Goal: Task Accomplishment & Management: Manage account settings

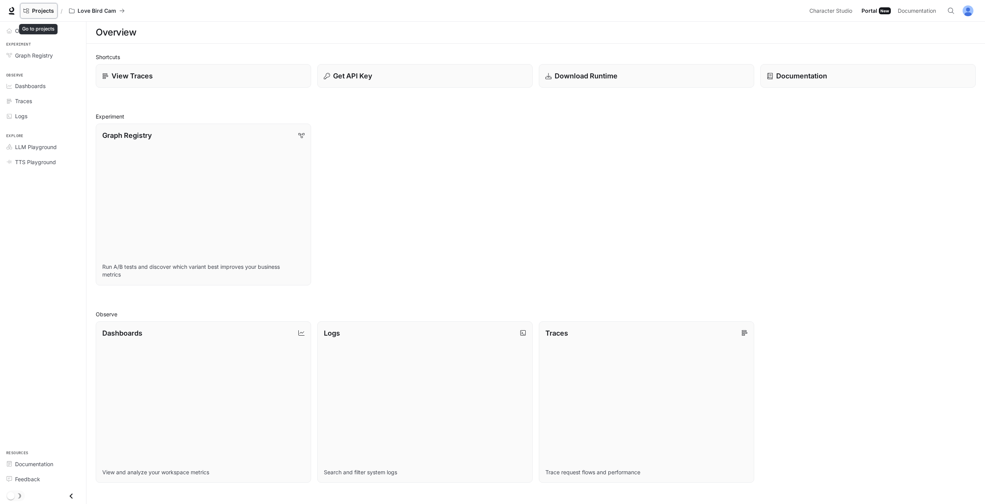
click at [53, 11] on span "Projects" at bounding box center [43, 11] width 22 height 7
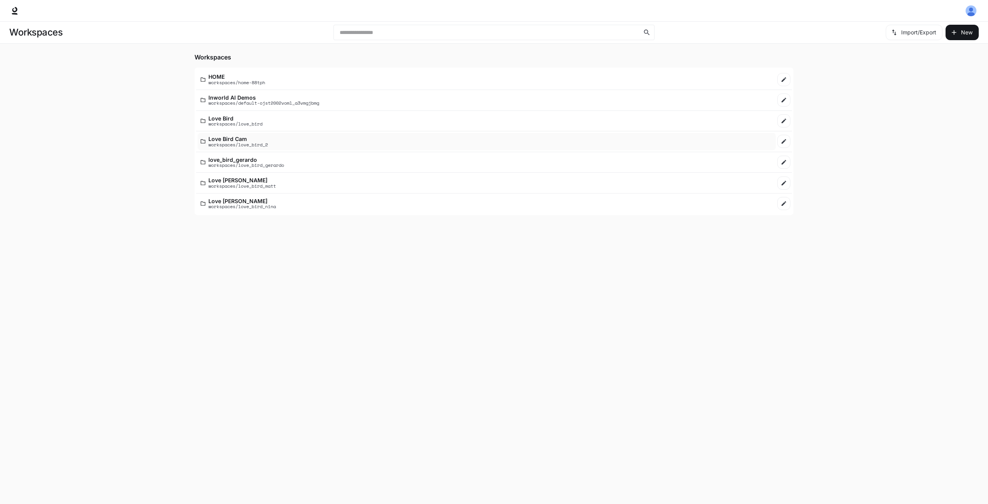
click at [283, 136] on div "Love Bird Cam workspaces/love_bird_2" at bounding box center [487, 141] width 572 height 11
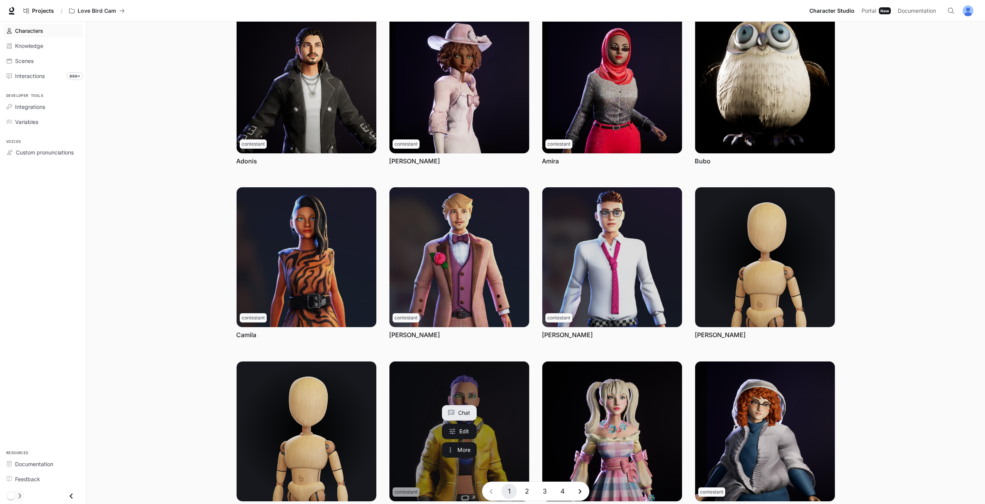
scroll to position [99, 0]
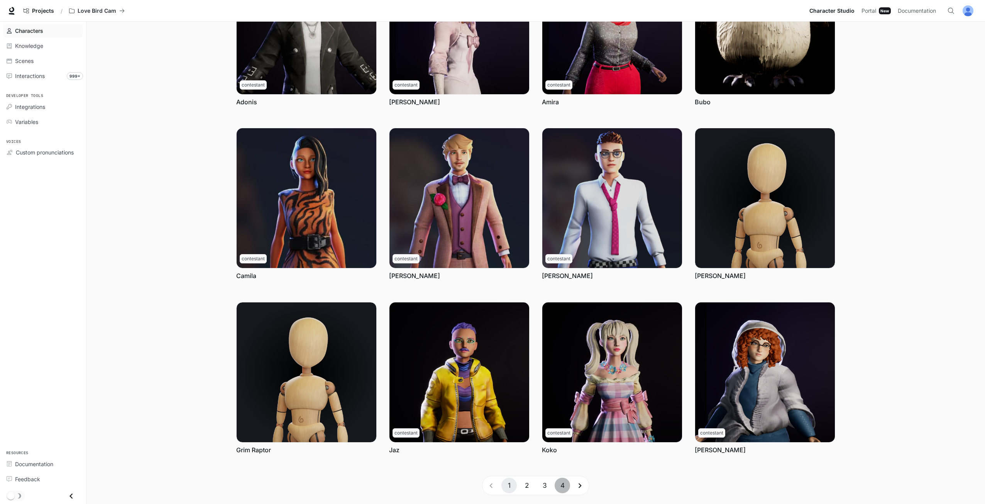
click at [561, 483] on button "4" at bounding box center [561, 484] width 15 height 15
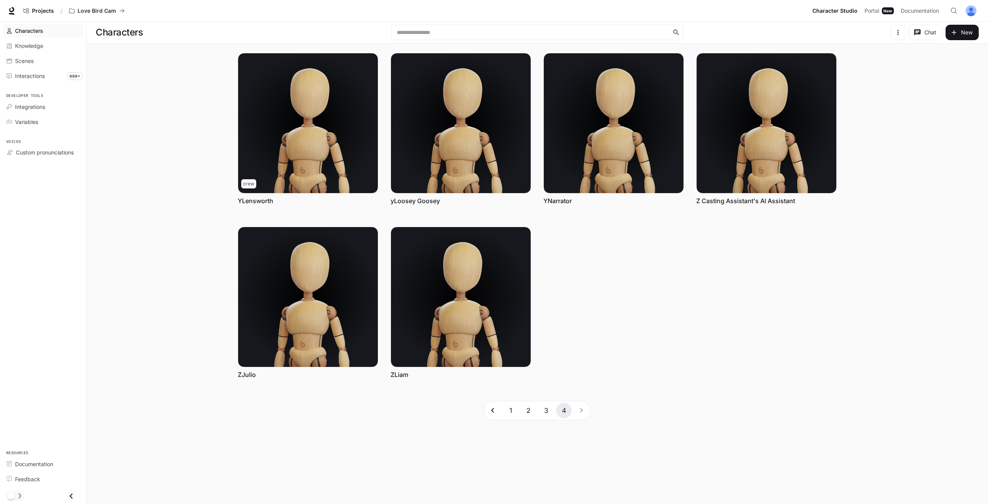
click at [544, 409] on button "3" at bounding box center [545, 409] width 15 height 15
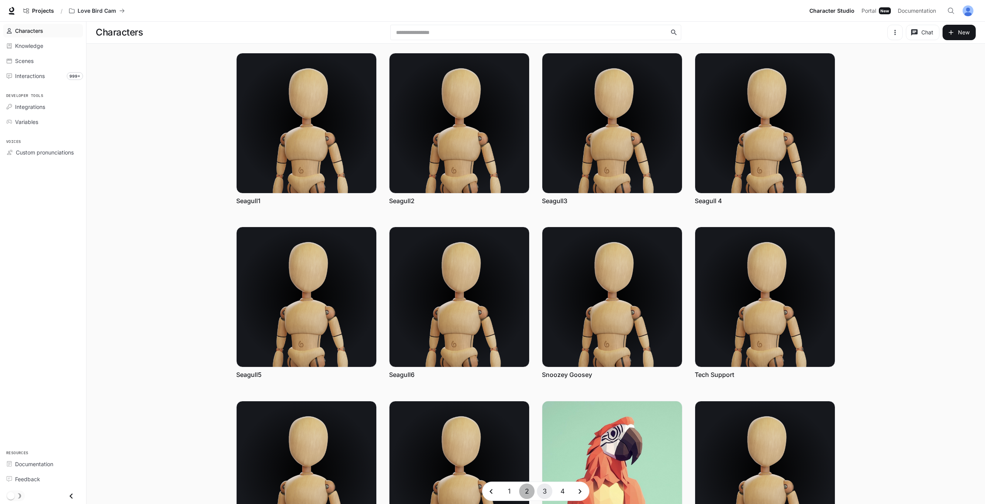
click at [529, 488] on button "2" at bounding box center [526, 490] width 15 height 15
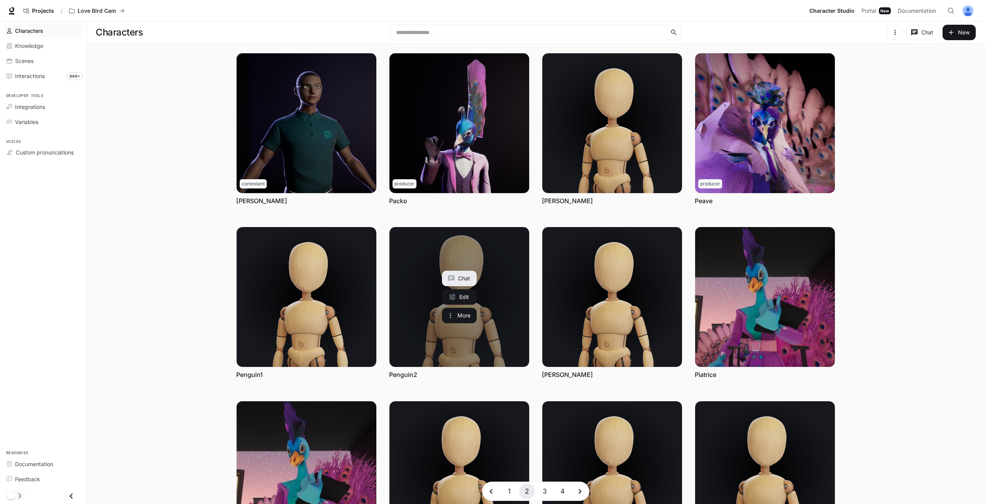
scroll to position [99, 0]
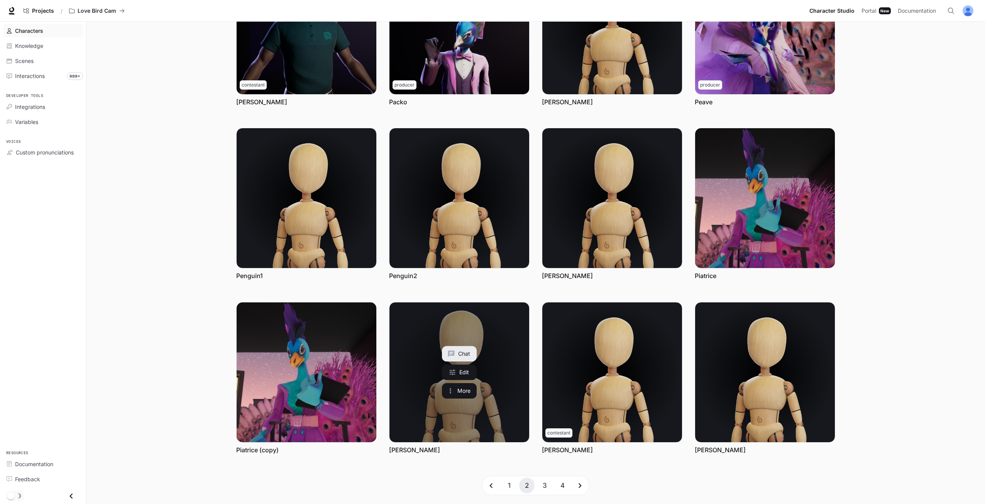
click at [520, 387] on link "Priscilla" at bounding box center [459, 372] width 140 height 140
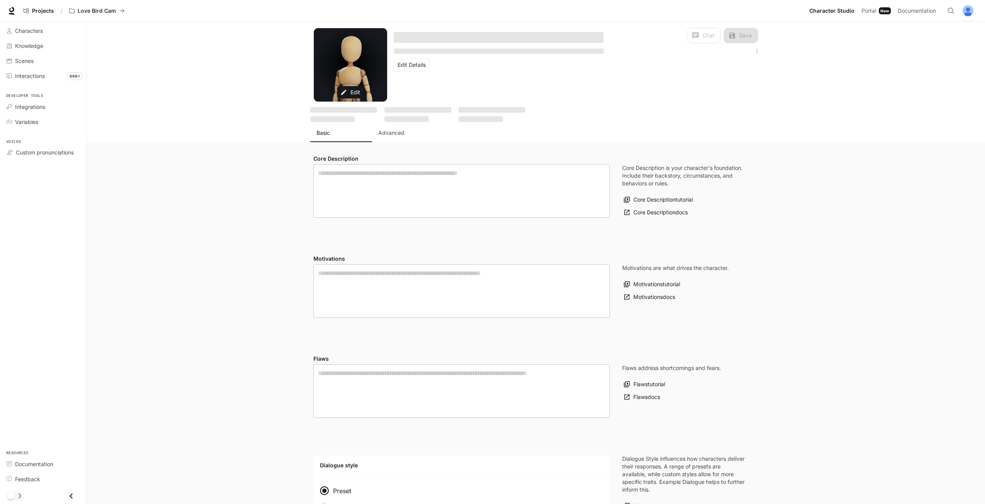
type textarea "**********"
type input "*"
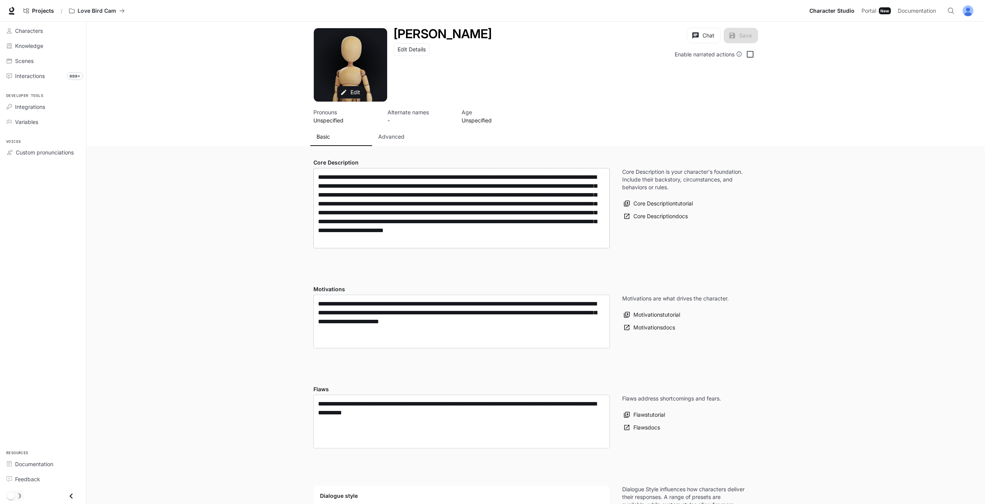
type input "**********"
drag, startPoint x: 401, startPoint y: 149, endPoint x: 401, endPoint y: 143, distance: 6.2
click at [402, 139] on p "Advanced" at bounding box center [391, 137] width 26 height 8
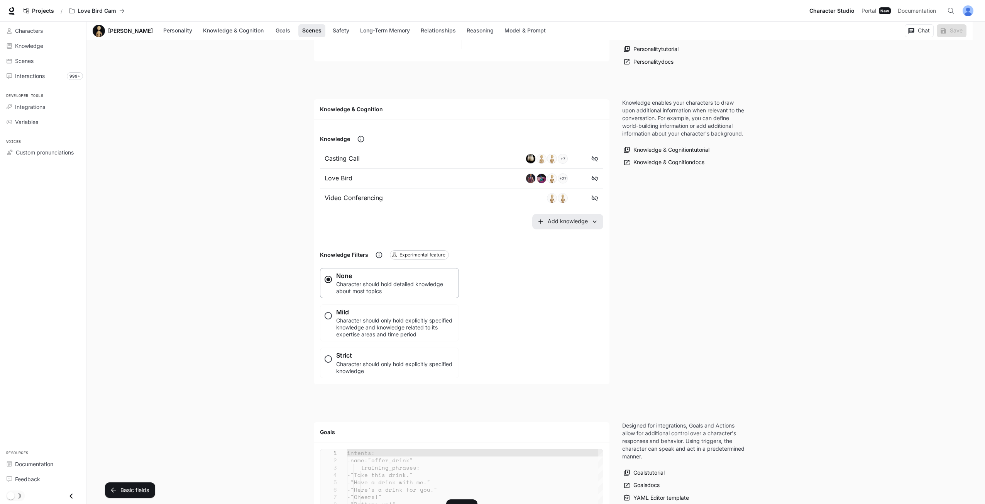
scroll to position [540, 0]
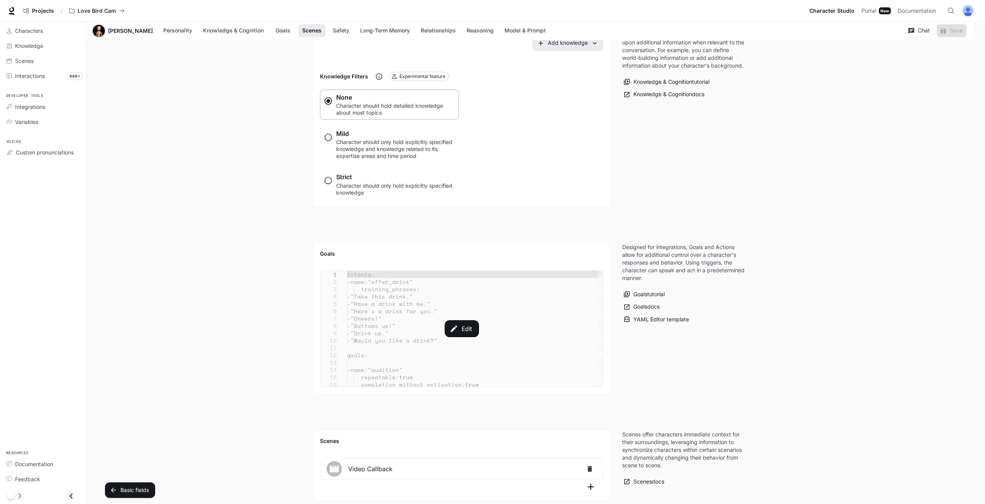
click at [444, 318] on div "Edit" at bounding box center [461, 328] width 282 height 116
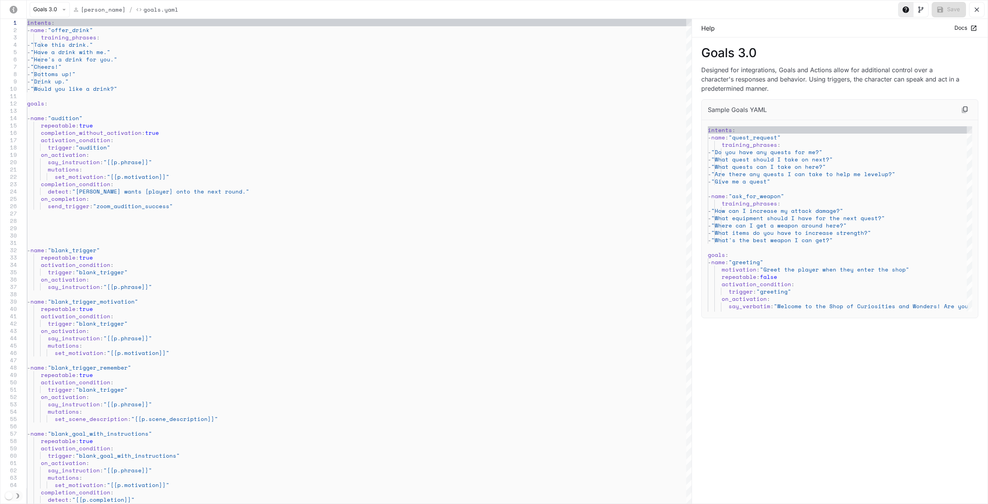
click at [975, 12] on icon "yaml-editor" at bounding box center [977, 10] width 8 height 8
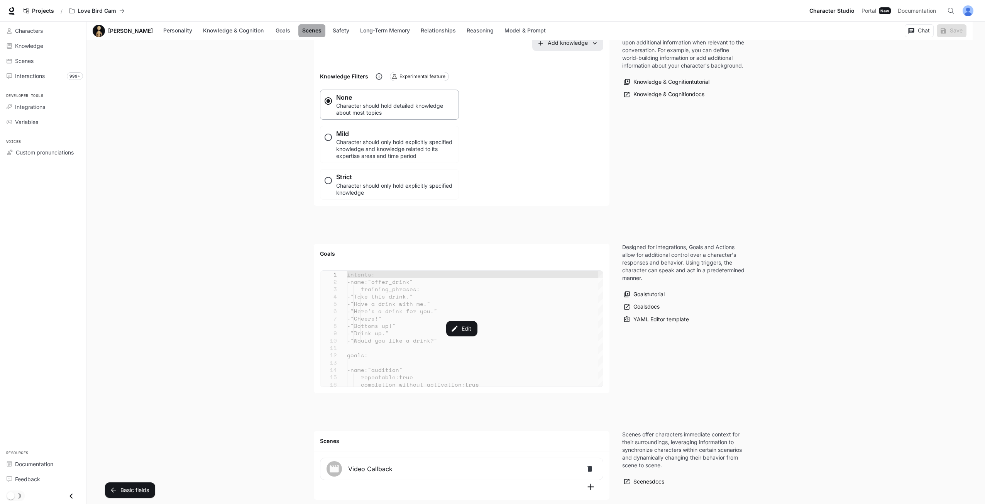
click at [298, 27] on button "Scenes" at bounding box center [311, 30] width 27 height 13
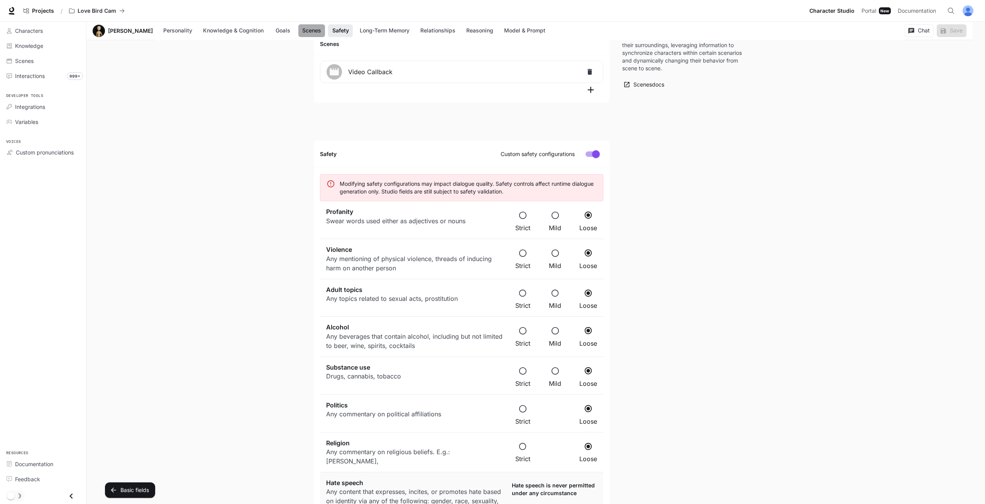
click at [298, 28] on button "Scenes" at bounding box center [311, 30] width 27 height 13
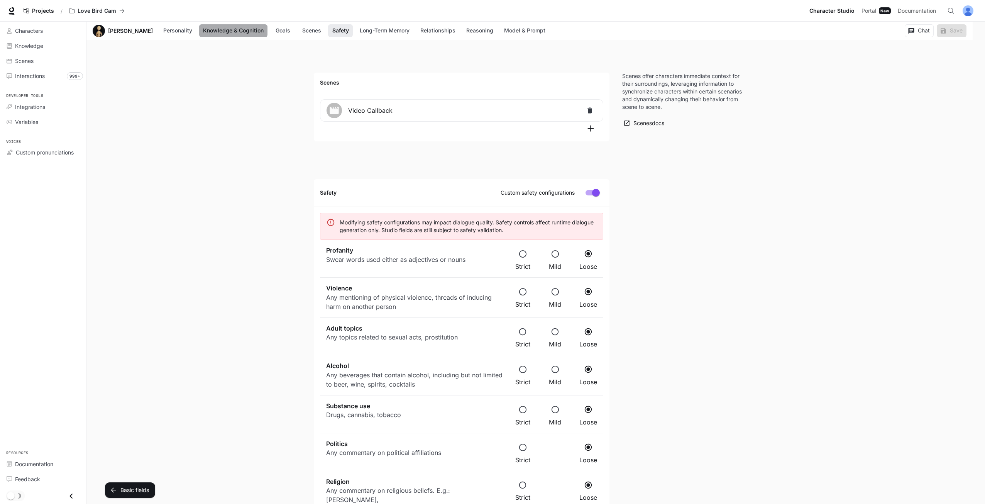
click at [242, 27] on button "Knowledge & Cognition" at bounding box center [233, 30] width 68 height 13
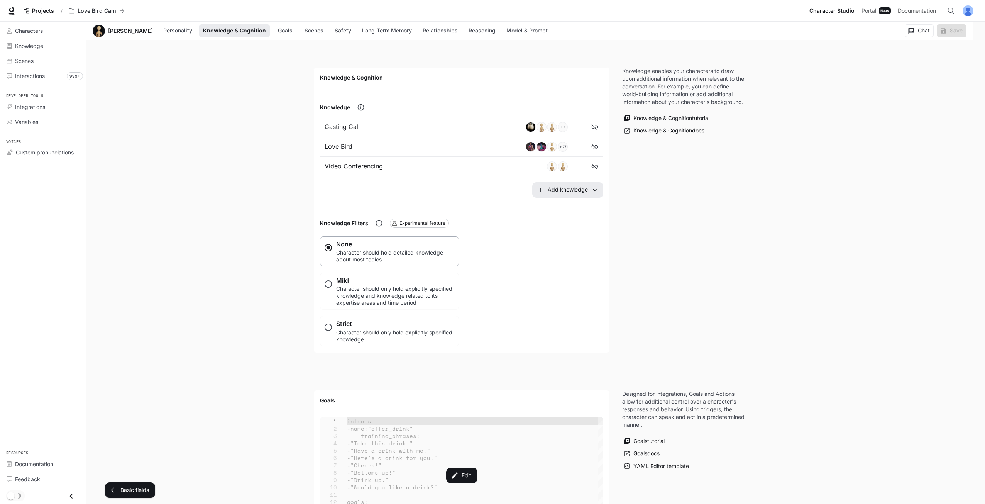
scroll to position [391, 0]
click at [49, 20] on div "Projects / Love Bird Cam Character Studio Character Studio Portal Portal New Do…" at bounding box center [492, 11] width 985 height 22
click at [53, 31] on div "Characters" at bounding box center [47, 31] width 64 height 8
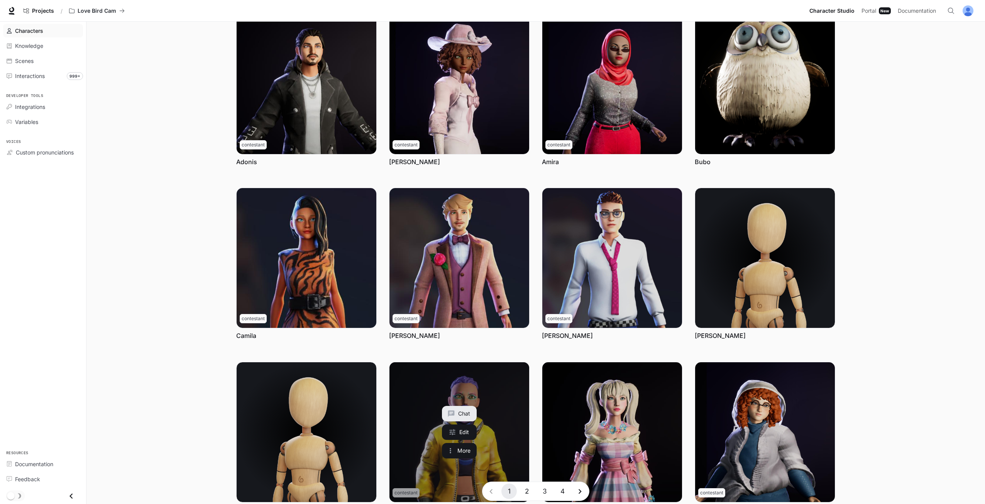
scroll to position [99, 0]
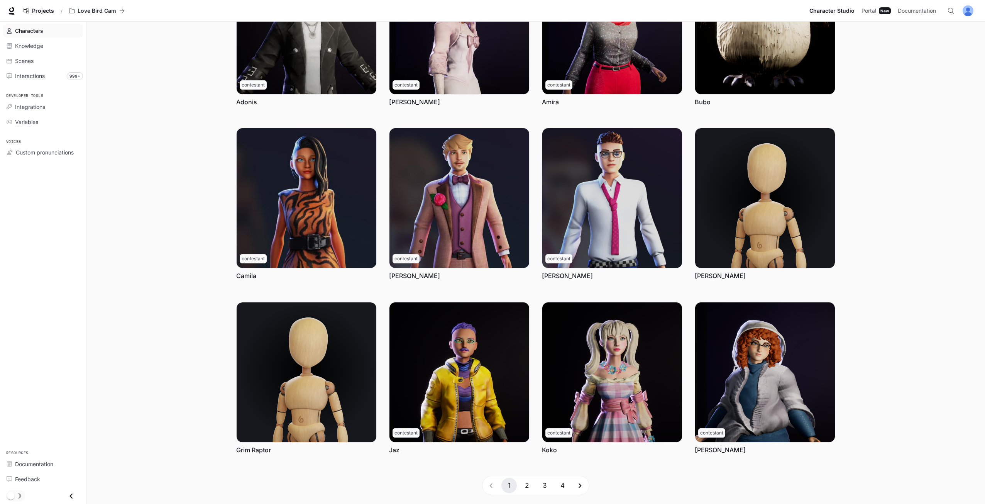
click at [523, 487] on button "2" at bounding box center [526, 484] width 15 height 15
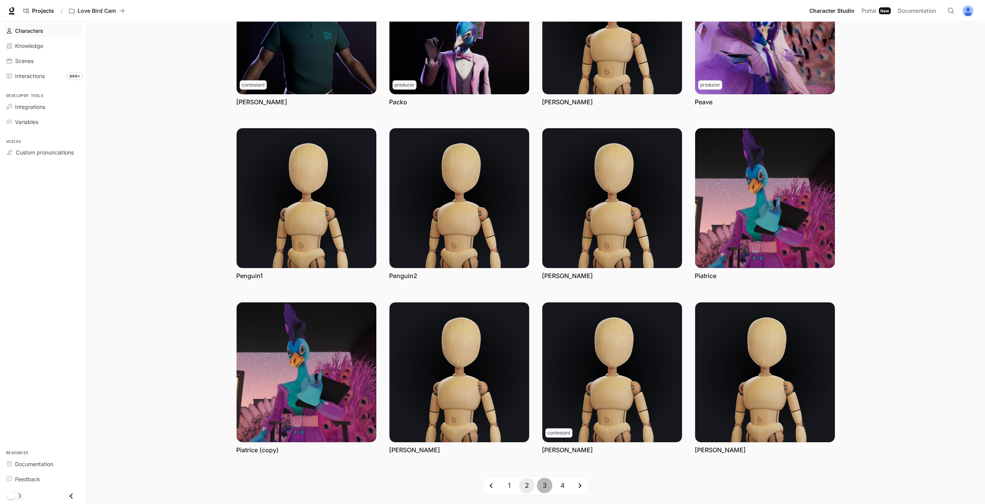
click at [543, 483] on button "3" at bounding box center [544, 484] width 15 height 15
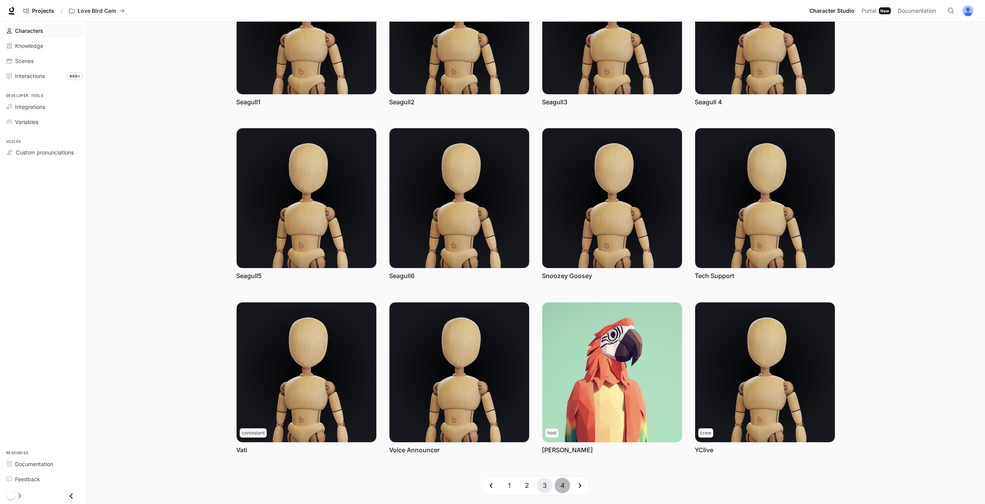
click at [562, 483] on button "4" at bounding box center [561, 484] width 15 height 15
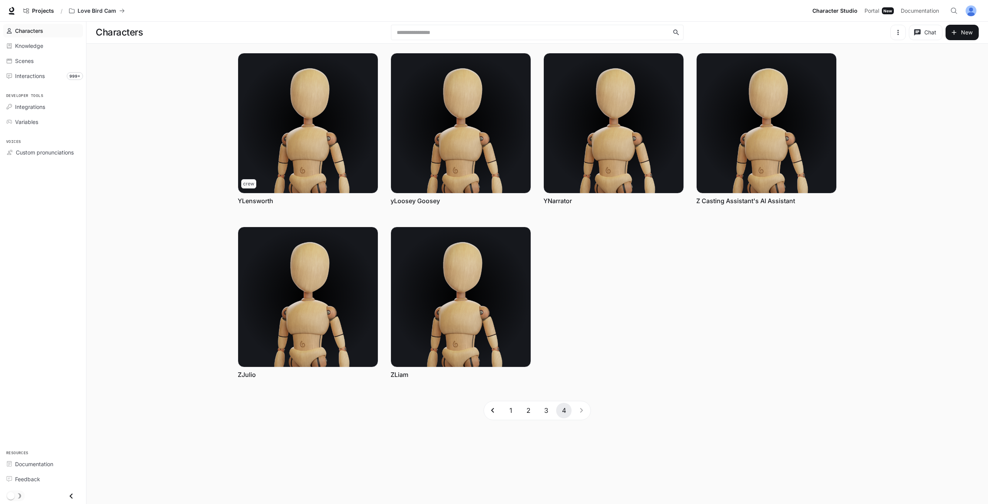
click at [534, 409] on button "2" at bounding box center [528, 409] width 15 height 15
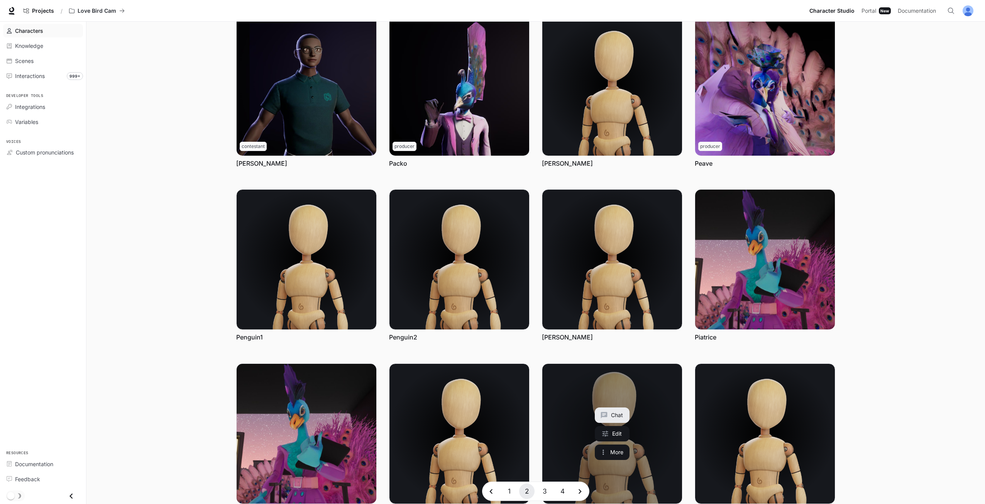
scroll to position [99, 0]
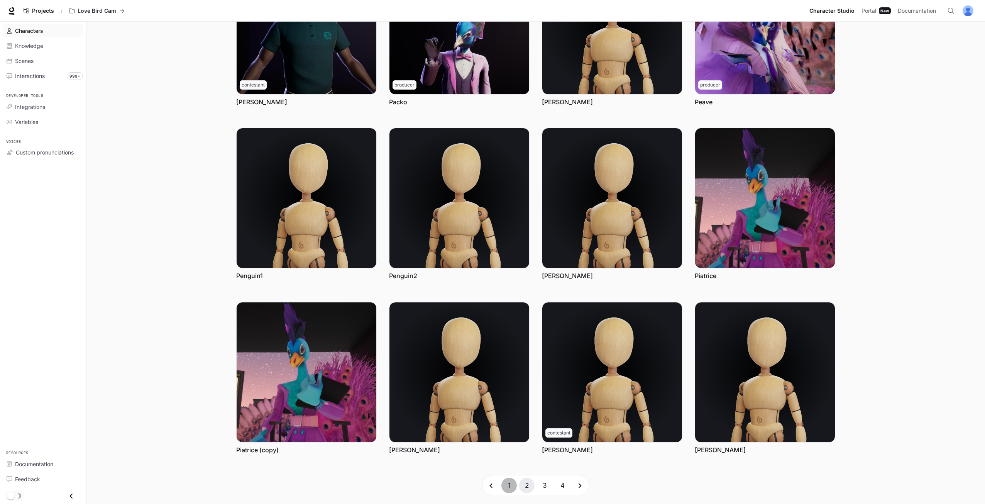
click at [512, 485] on button "1" at bounding box center [508, 484] width 15 height 15
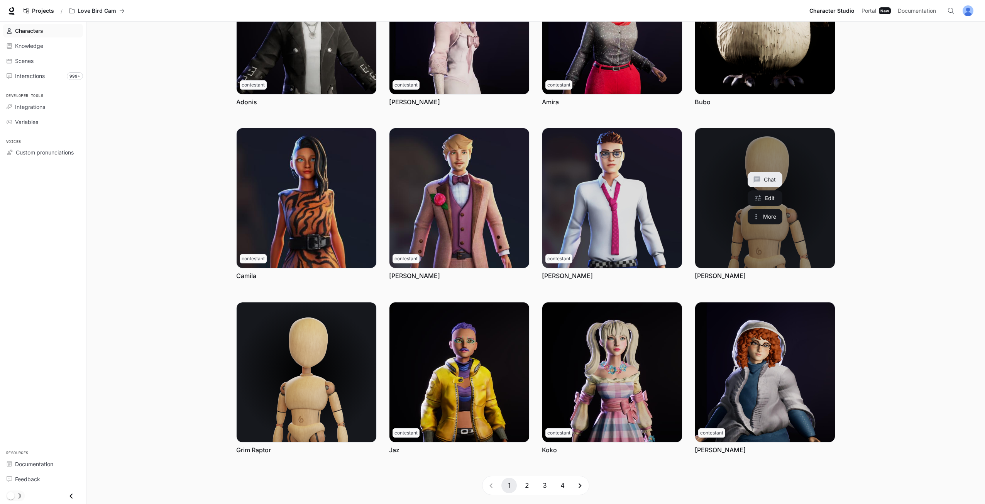
click at [716, 232] on link "Gregull" at bounding box center [765, 198] width 140 height 140
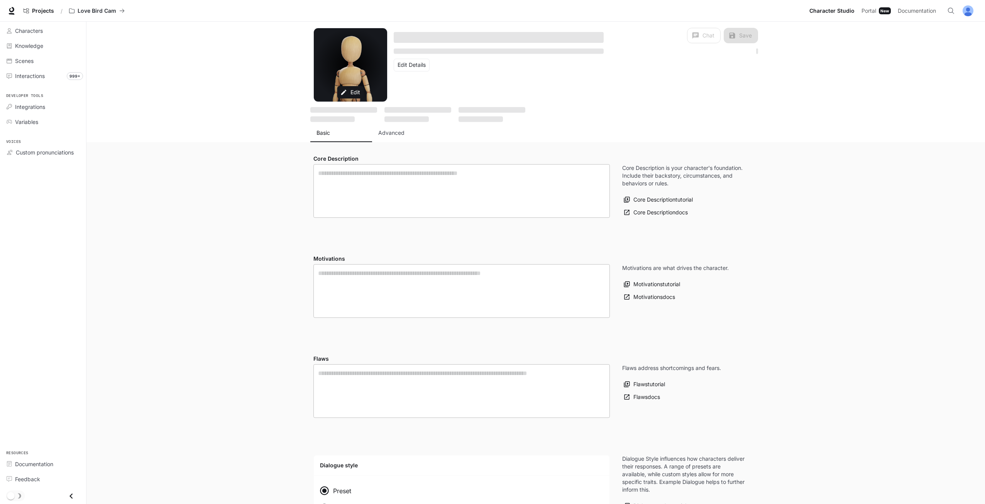
type textarea "**********"
type input "**********"
type textarea "**********"
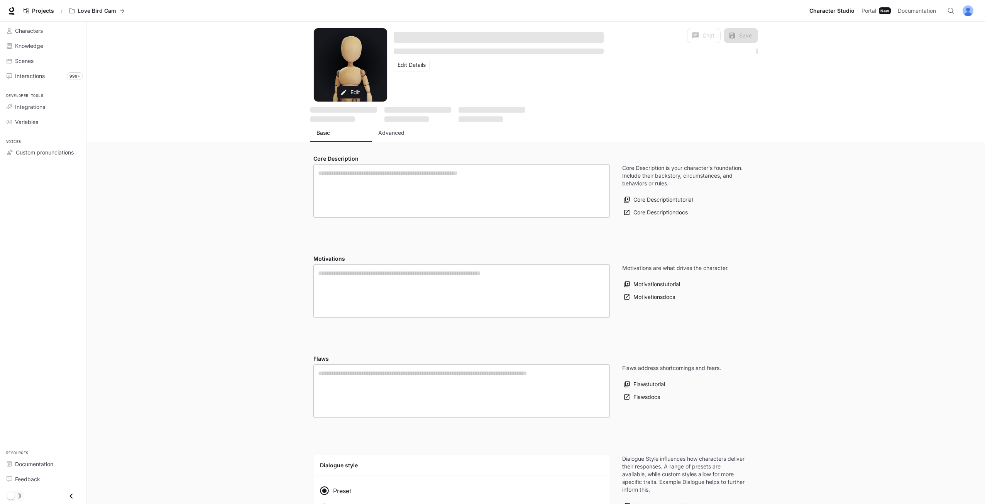
type input "**********"
type input "*"
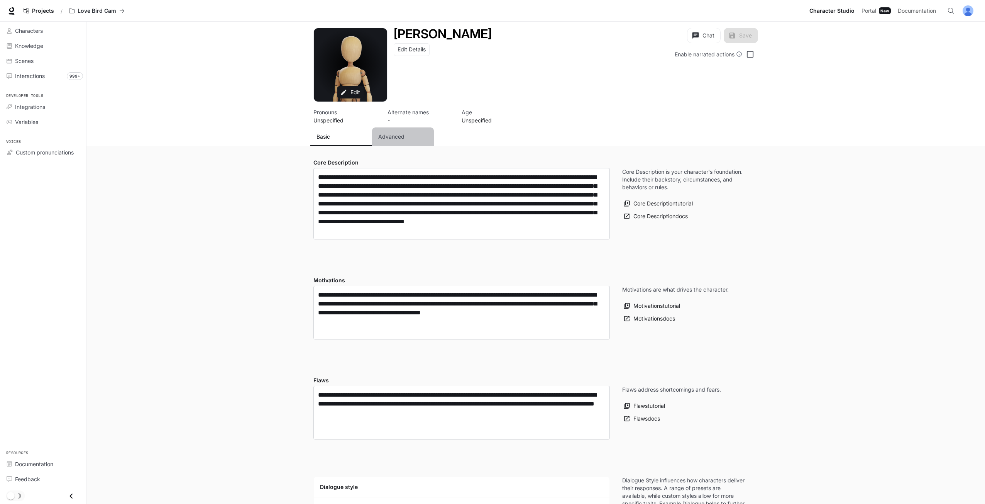
click at [400, 143] on button "Advanced" at bounding box center [403, 136] width 62 height 19
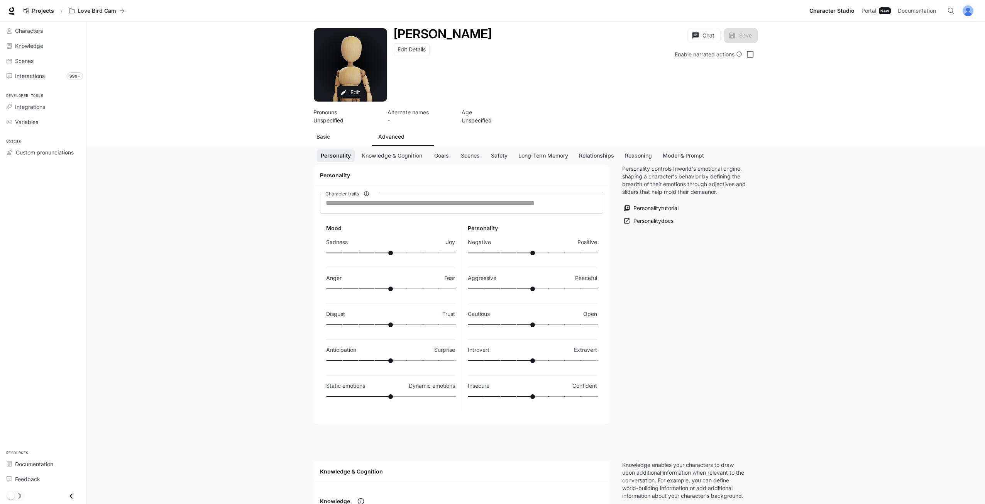
click at [400, 131] on button "Advanced" at bounding box center [403, 136] width 62 height 19
click at [341, 132] on button "Basic" at bounding box center [341, 136] width 62 height 19
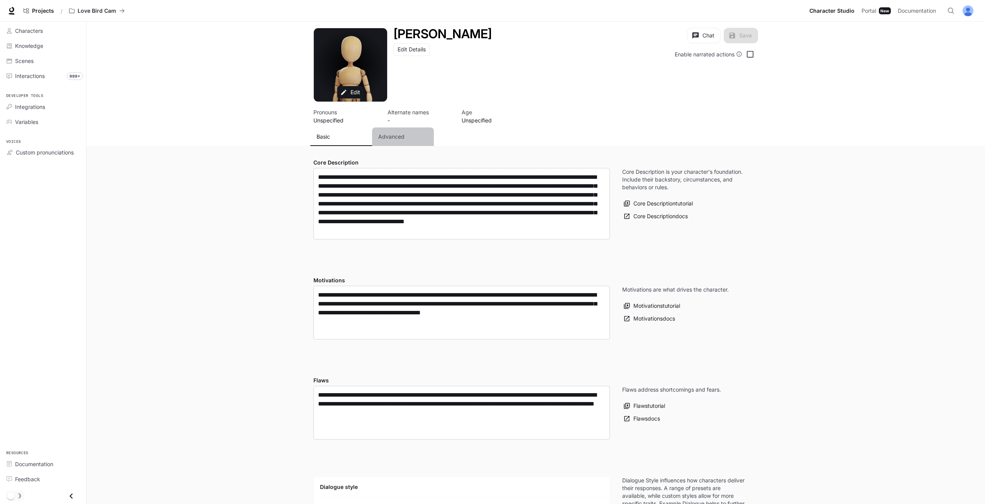
click at [384, 132] on button "Advanced" at bounding box center [403, 136] width 62 height 19
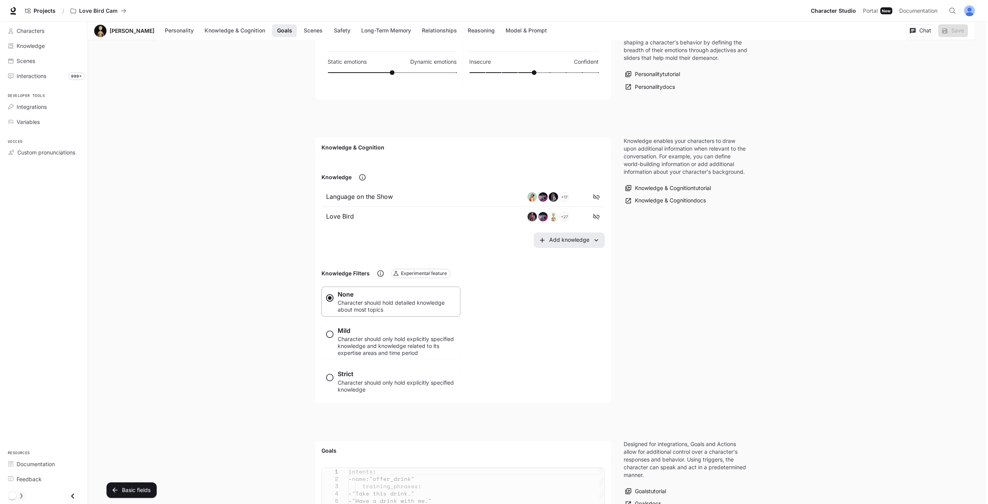
scroll to position [540, 0]
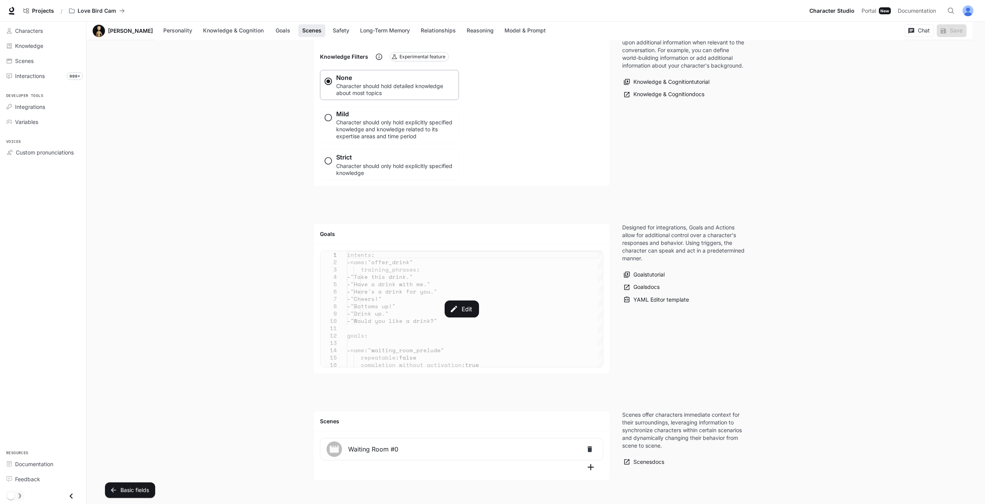
click at [480, 296] on div "Edit" at bounding box center [461, 309] width 282 height 116
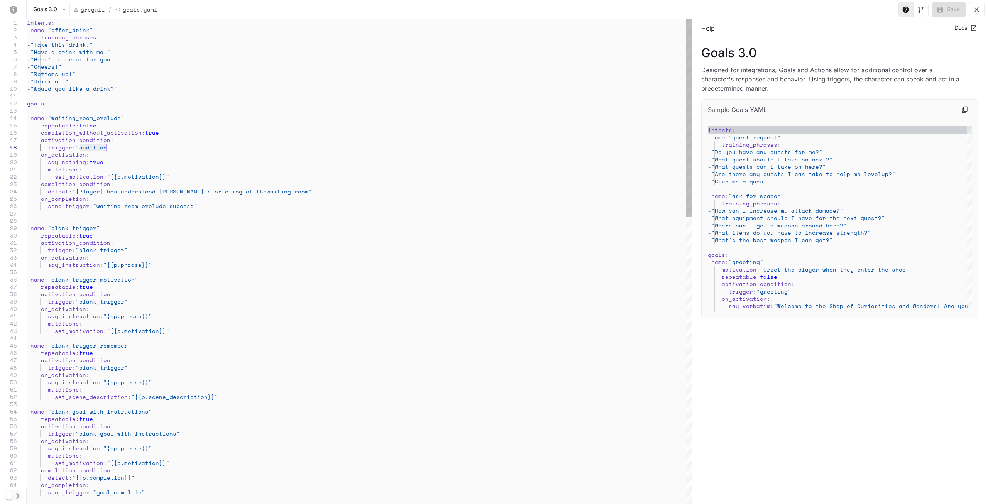
drag, startPoint x: 129, startPoint y: 117, endPoint x: 62, endPoint y: 119, distance: 67.2
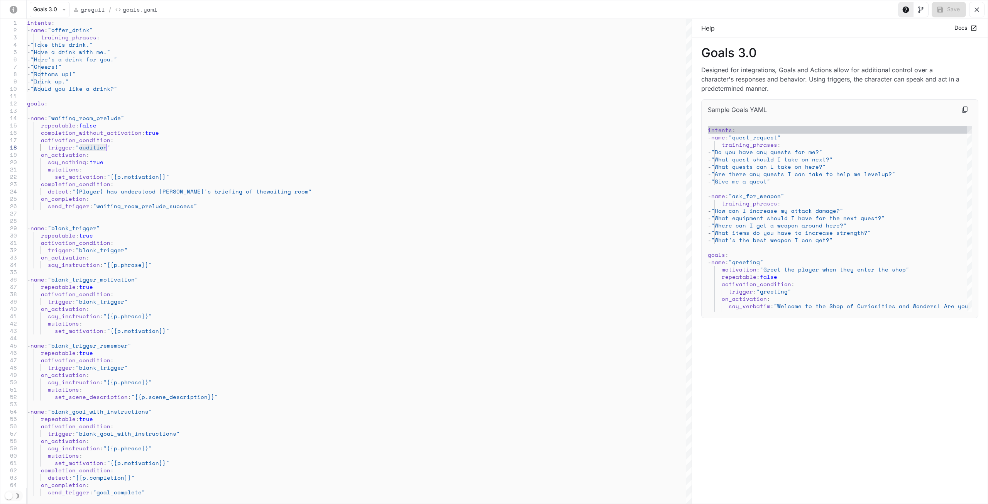
type textarea "**********"
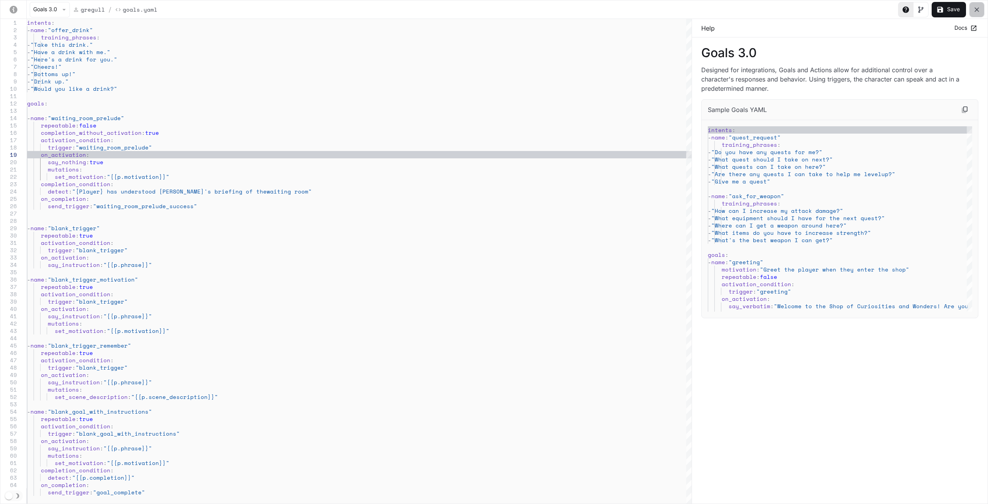
click at [975, 13] on button "yaml-editor" at bounding box center [976, 9] width 15 height 15
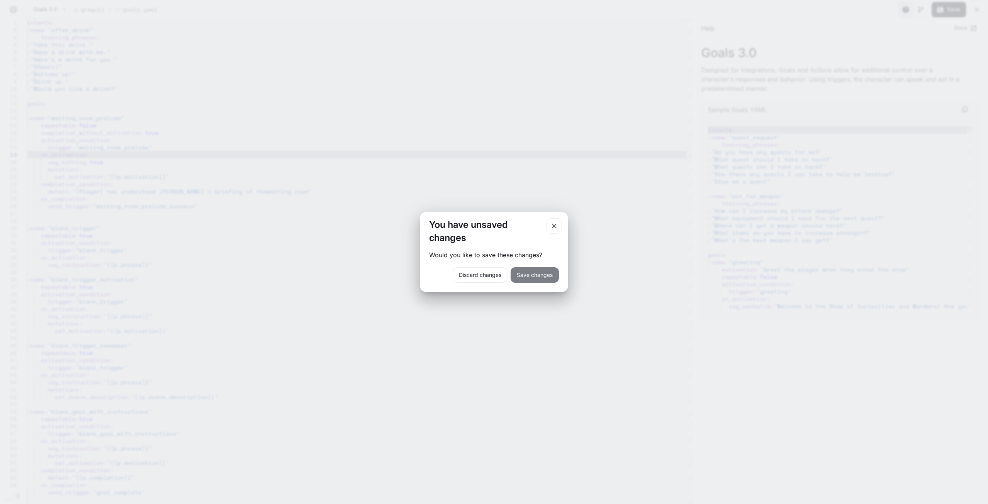
click at [528, 279] on button "Save changes" at bounding box center [534, 274] width 48 height 15
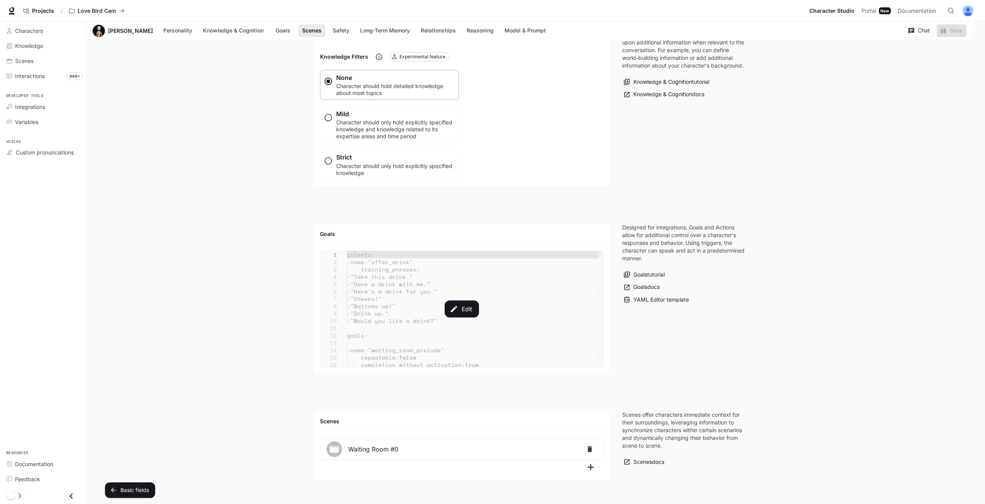
click at [414, 324] on div "Edit" at bounding box center [461, 309] width 282 height 116
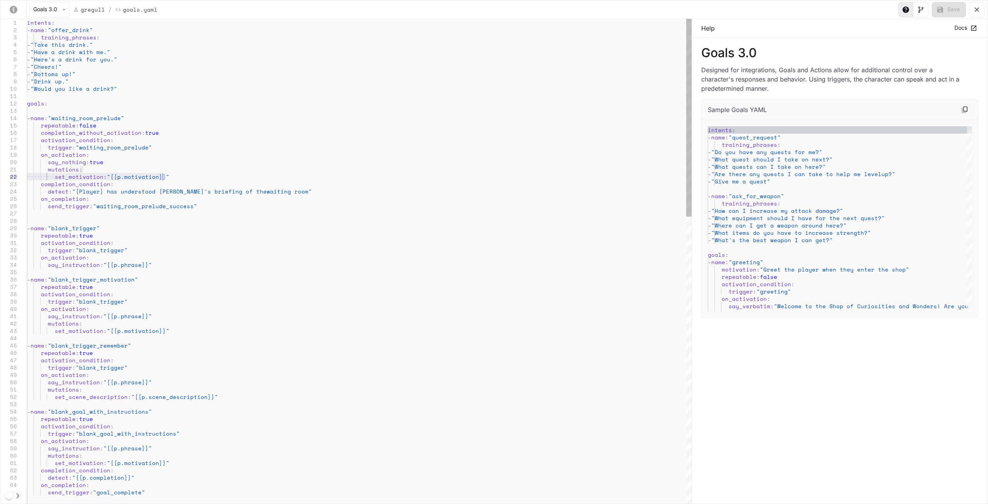
drag, startPoint x: 281, startPoint y: 191, endPoint x: 194, endPoint y: 188, distance: 87.6
drag, startPoint x: 103, startPoint y: 162, endPoint x: 59, endPoint y: 163, distance: 43.2
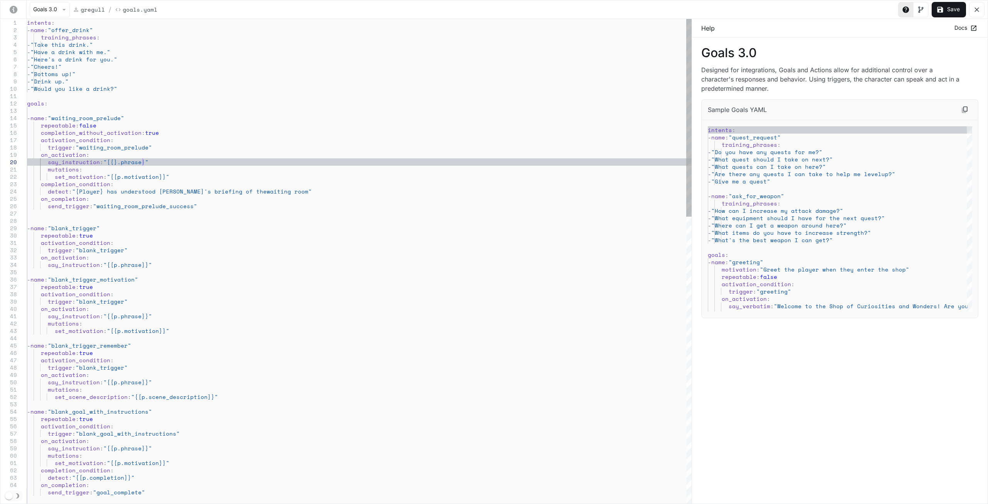
scroll to position [66, 119]
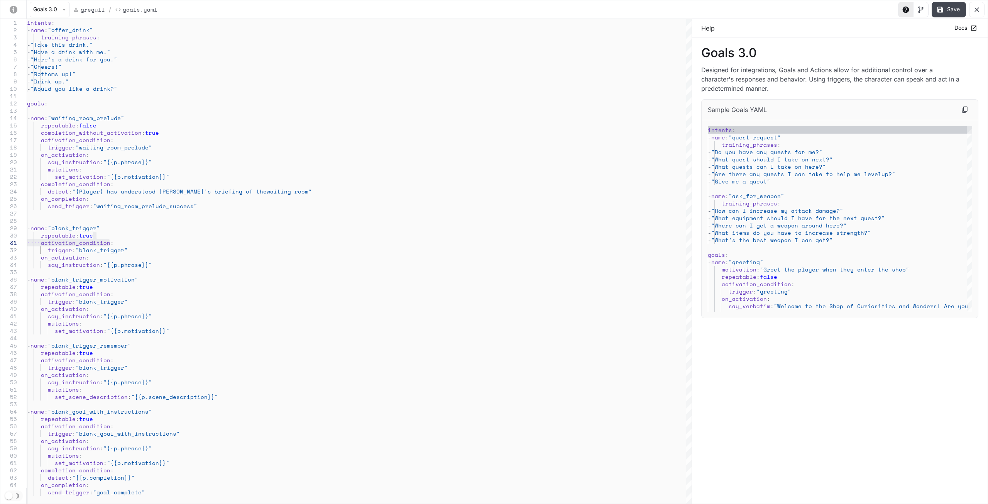
type textarea "**********"
click at [937, 11] on icon "yaml-editor" at bounding box center [940, 10] width 8 height 8
click at [975, 6] on icon "yaml-editor" at bounding box center [977, 10] width 8 height 8
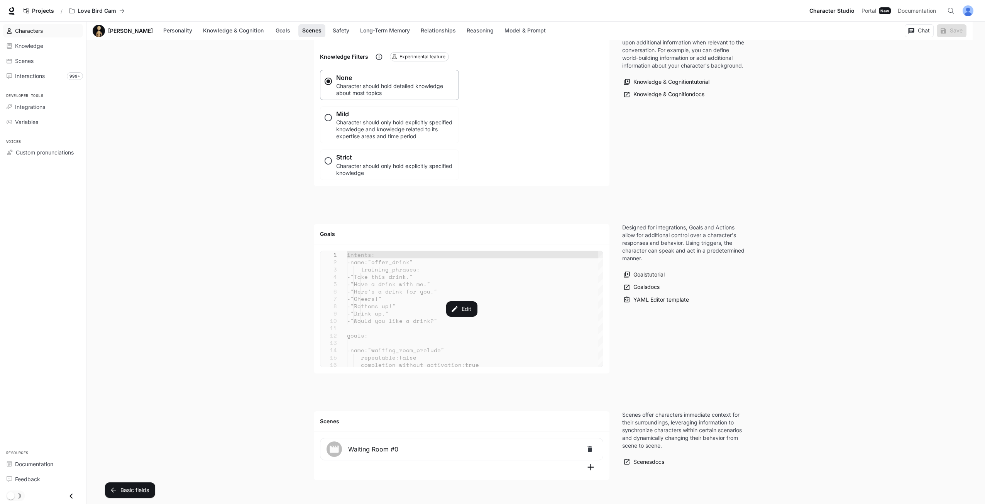
click at [57, 37] on link "Characters" at bounding box center [43, 31] width 80 height 14
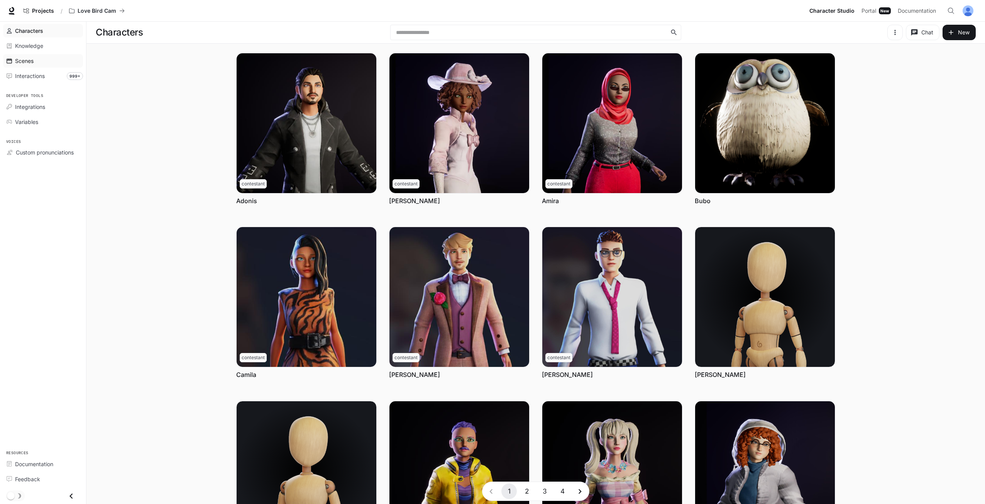
click at [21, 63] on span "Scenes" at bounding box center [24, 61] width 19 height 8
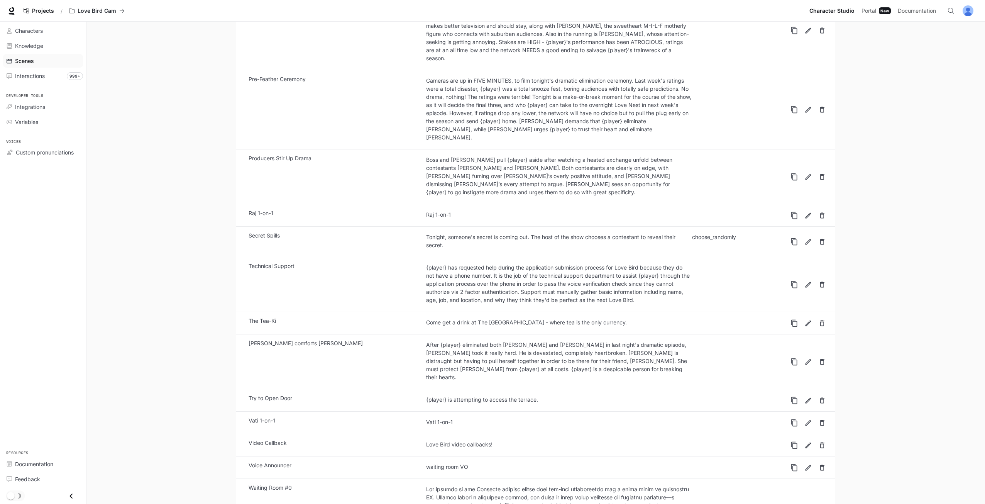
scroll to position [1240, 0]
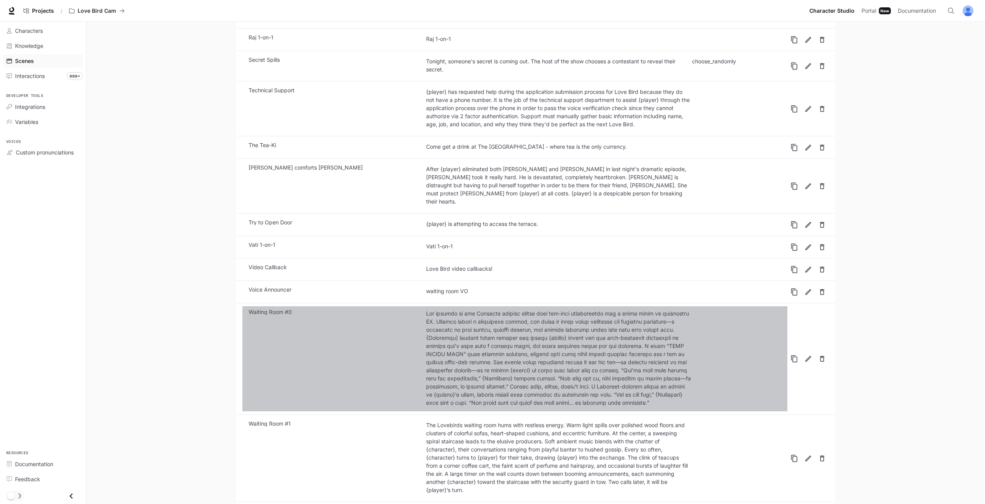
click at [338, 309] on link "Waiting Room #0" at bounding box center [514, 358] width 545 height 105
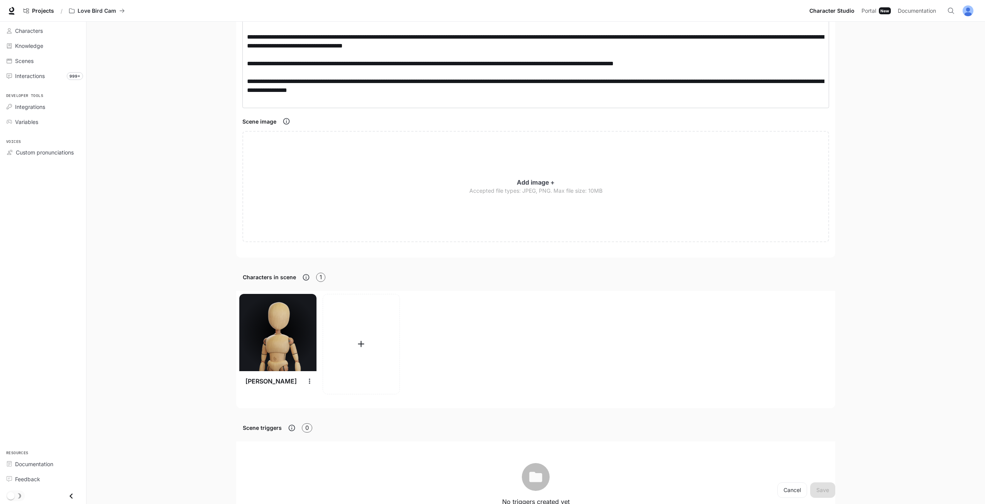
scroll to position [116, 0]
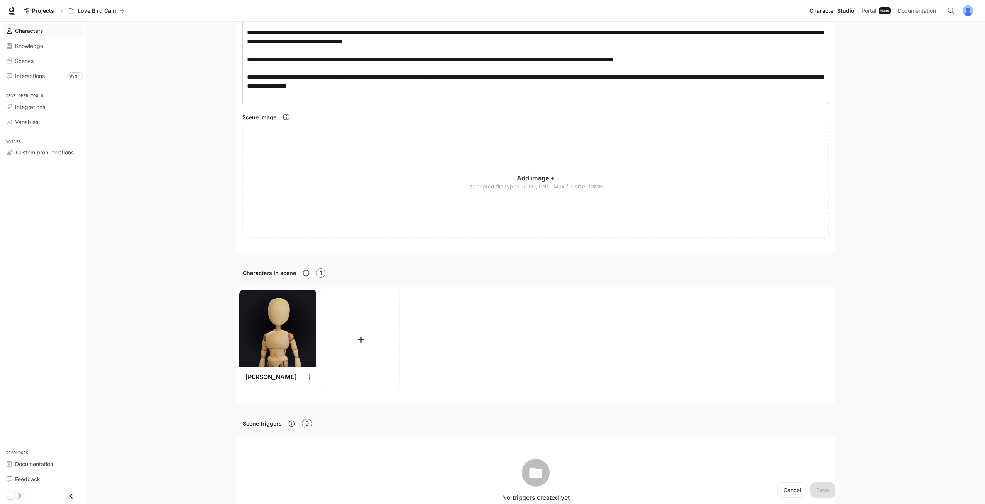
click at [46, 30] on div "Characters" at bounding box center [47, 31] width 64 height 8
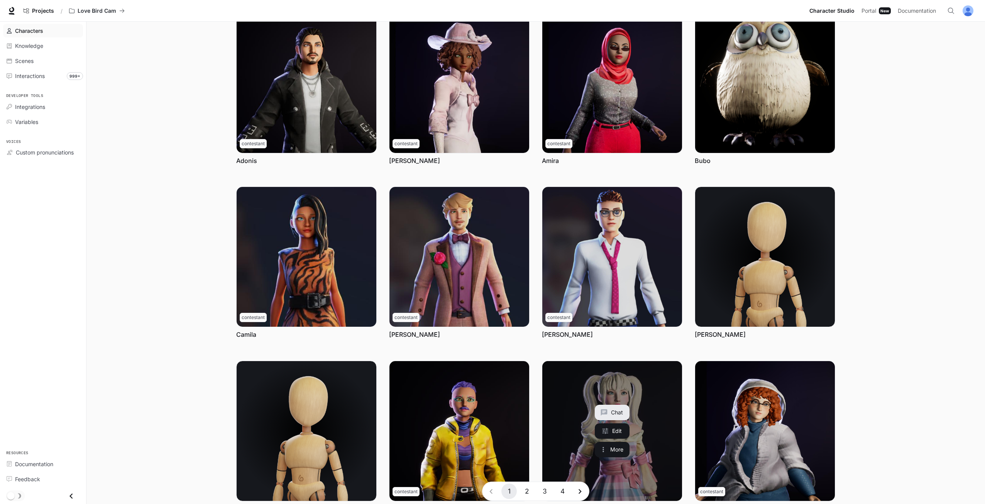
scroll to position [99, 0]
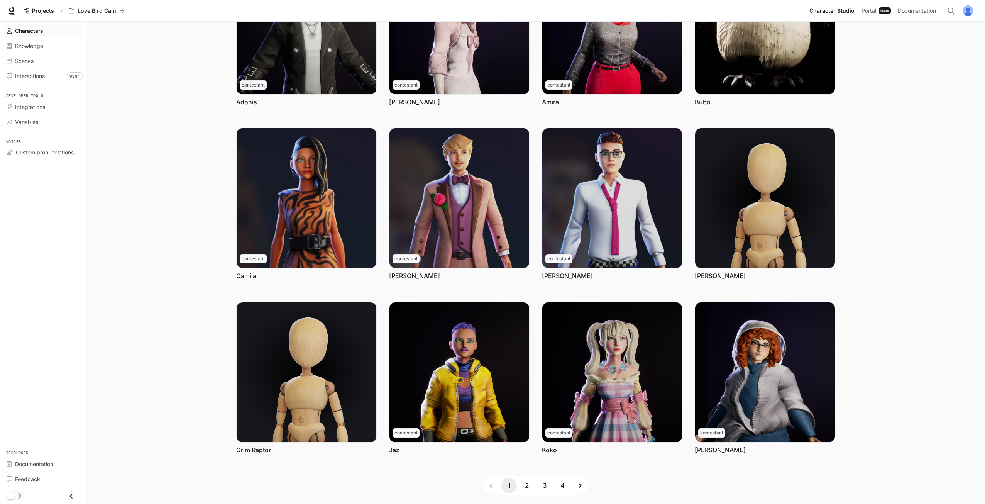
click at [524, 481] on button "2" at bounding box center [526, 484] width 15 height 15
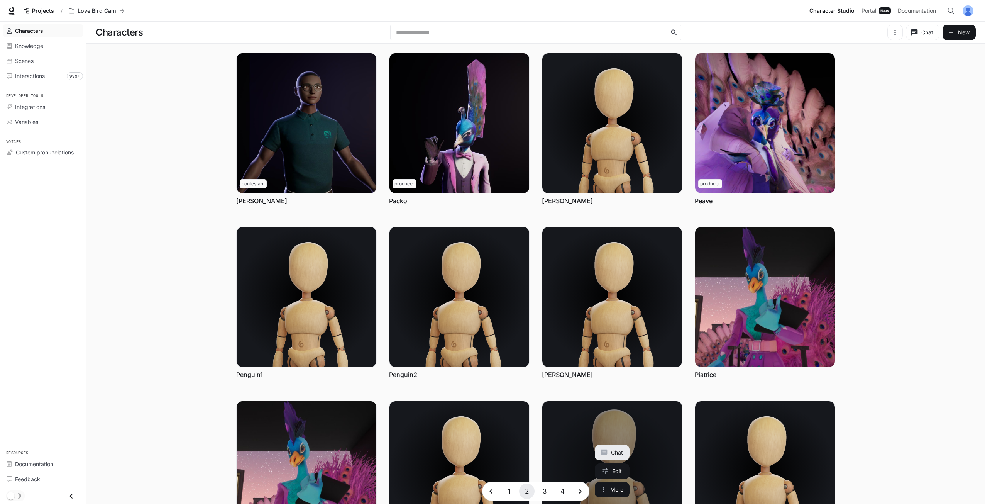
scroll to position [0, 0]
click at [514, 489] on button "1" at bounding box center [508, 490] width 15 height 15
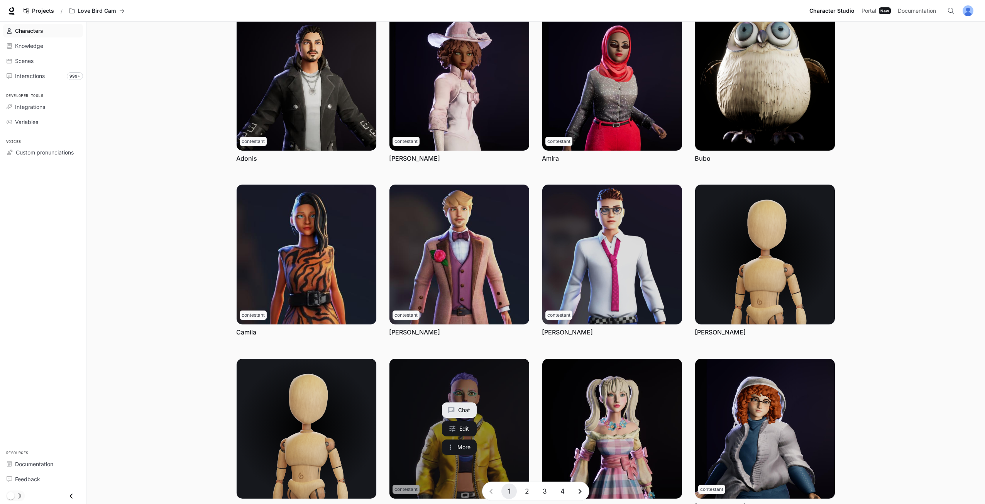
scroll to position [99, 0]
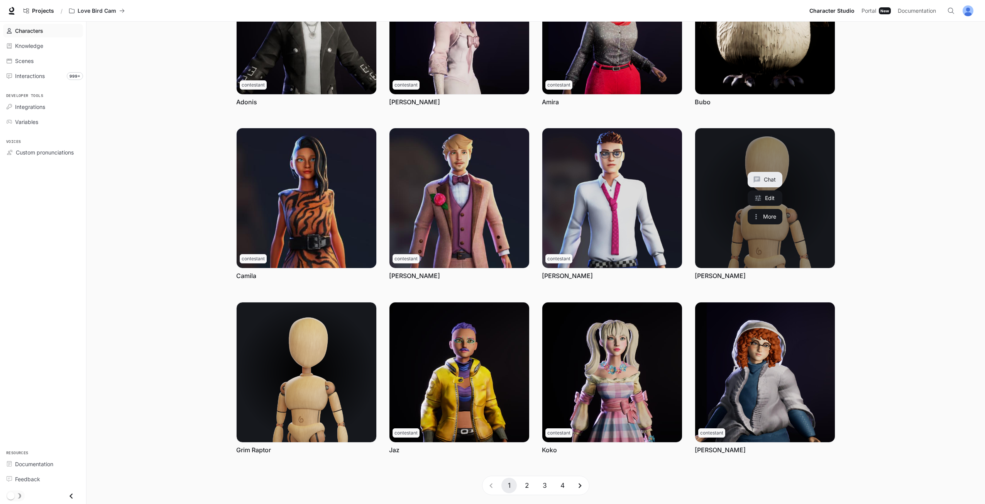
click at [697, 239] on link "Gregull" at bounding box center [765, 198] width 140 height 140
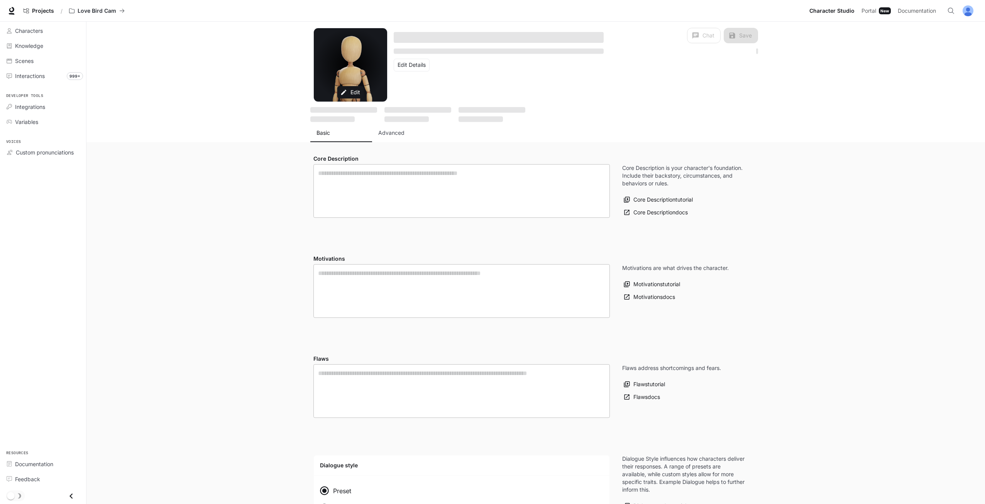
click at [390, 135] on p "Advanced" at bounding box center [391, 133] width 26 height 8
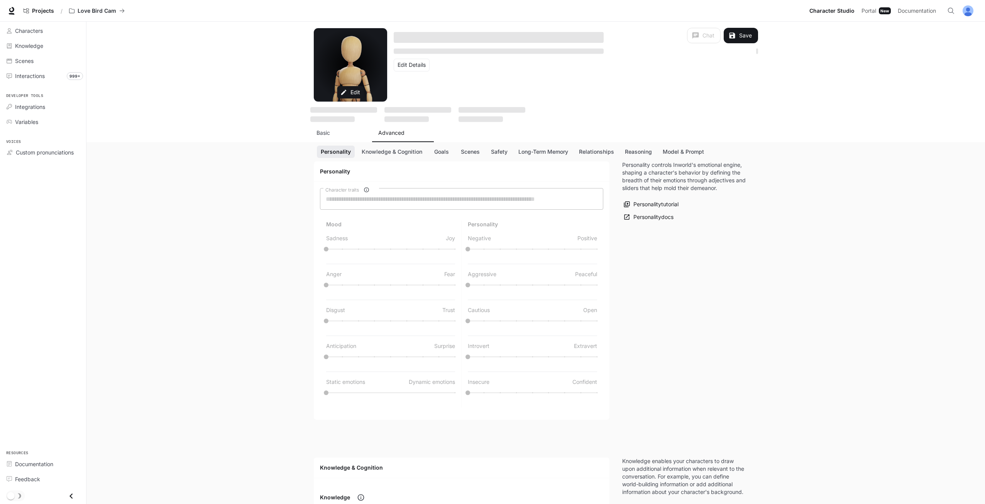
type input "*"
type input "***"
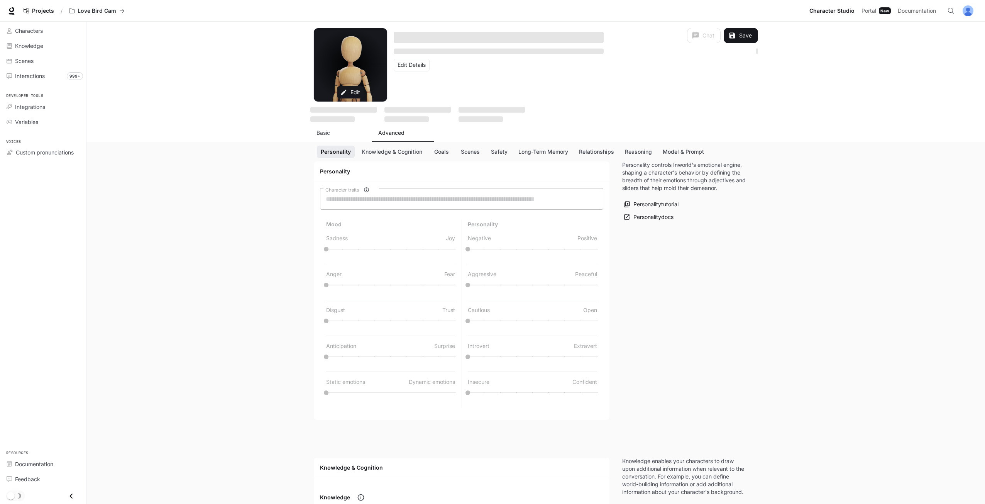
type input "*"
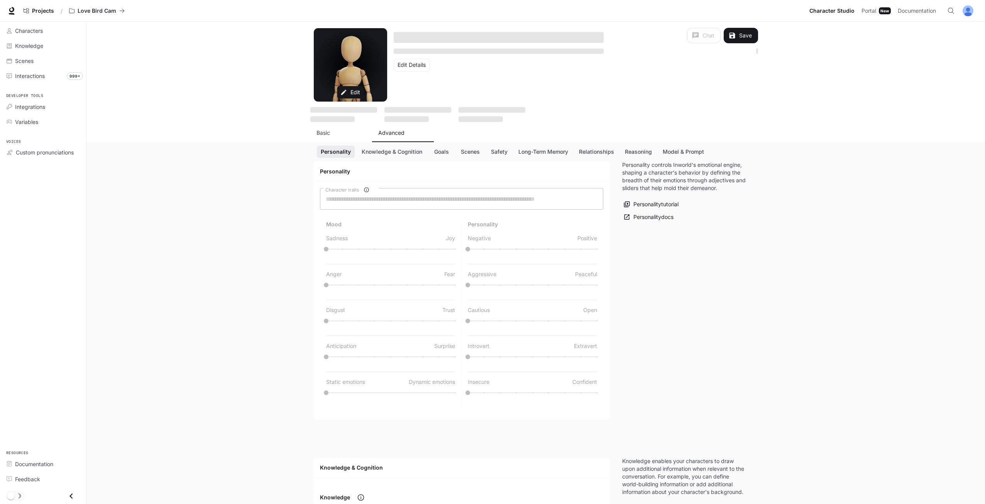
type textarea "**********"
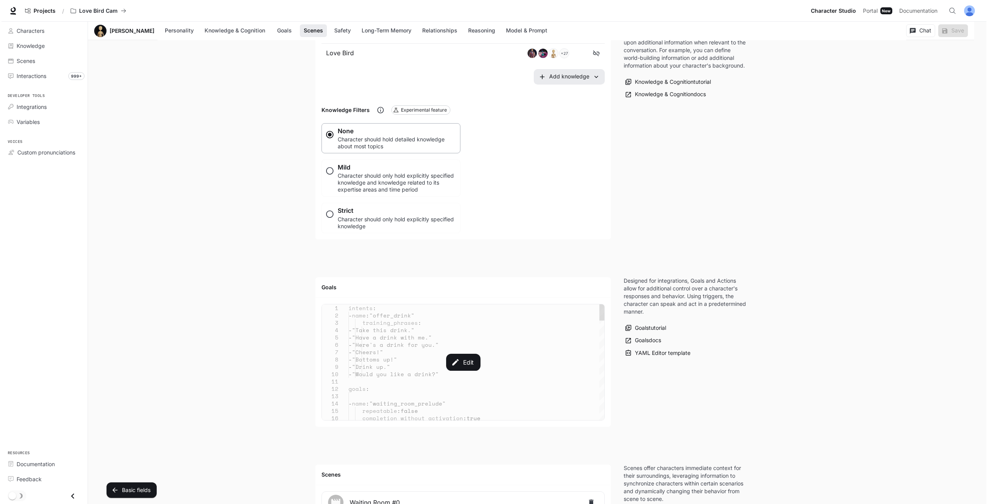
scroll to position [540, 0]
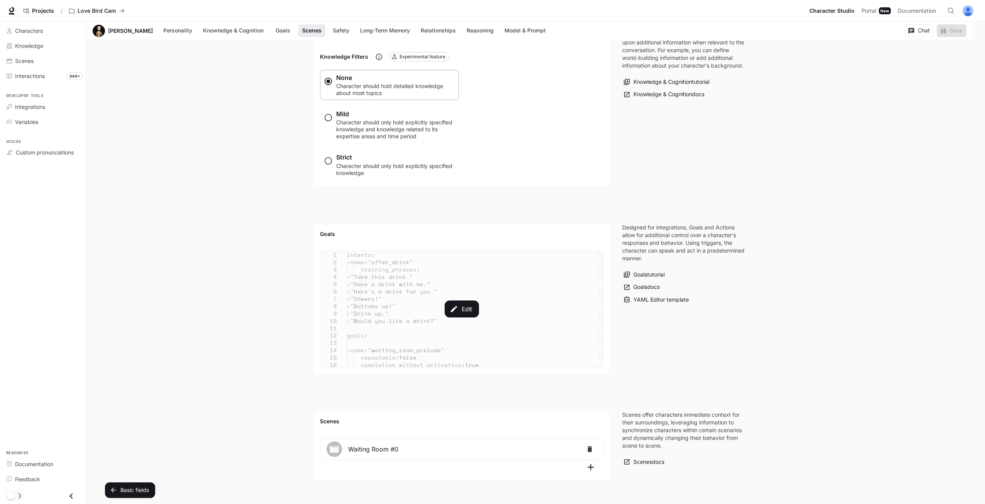
click at [397, 252] on div "Edit" at bounding box center [461, 309] width 282 height 116
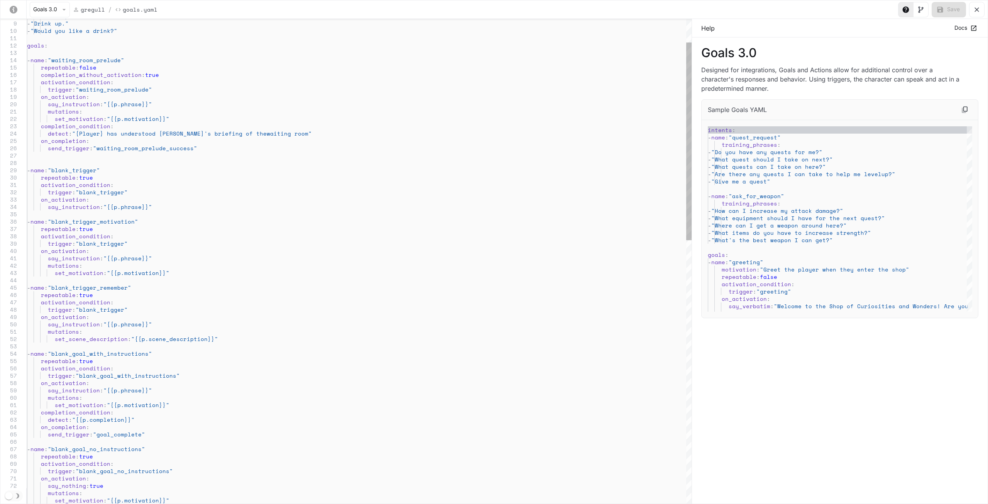
type textarea "**********"
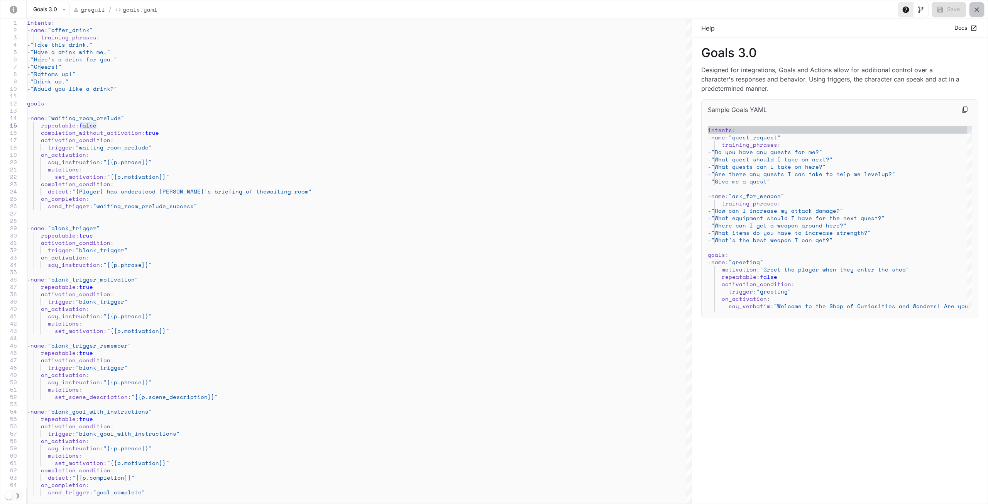
click at [975, 13] on icon "yaml-editor" at bounding box center [977, 10] width 8 height 8
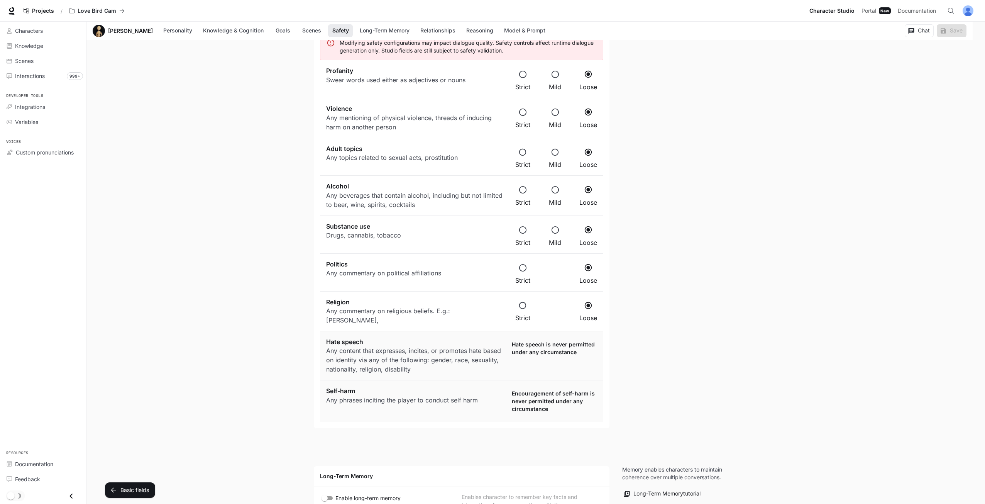
scroll to position [1273, 0]
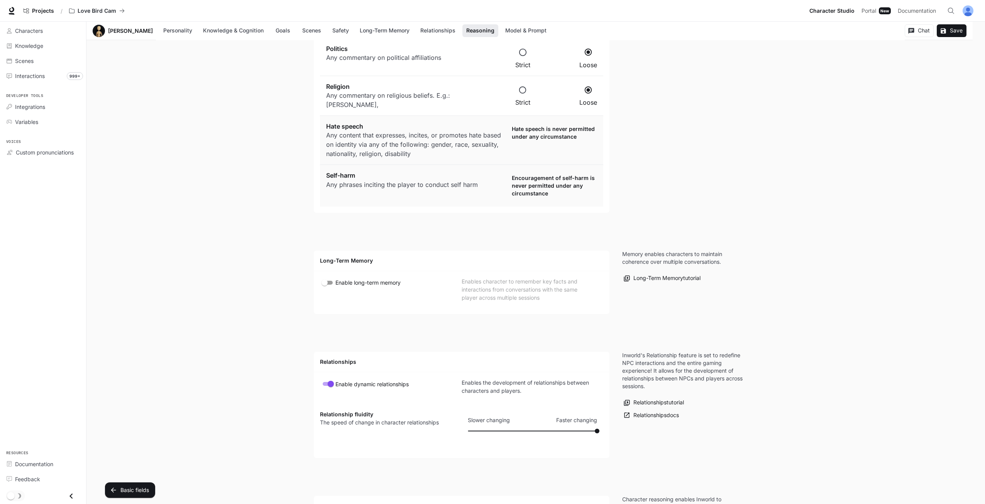
click at [323, 271] on div "Enable long-term memory Enables character to remember key facts and interaction…" at bounding box center [462, 292] width 296 height 43
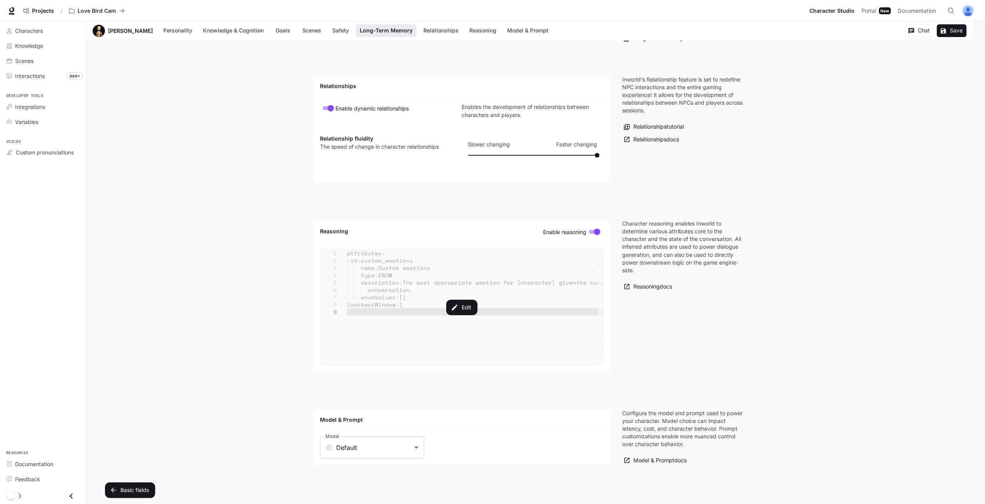
scroll to position [1317, 0]
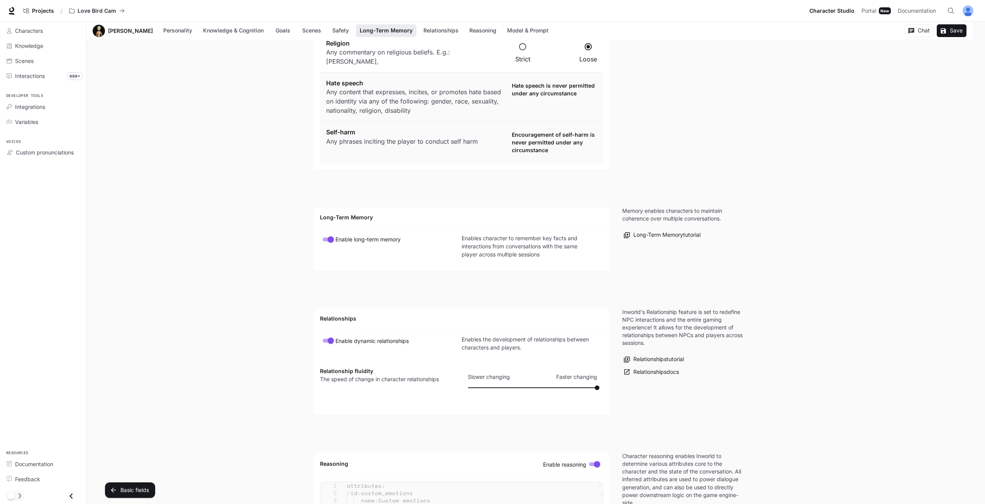
drag, startPoint x: 684, startPoint y: 387, endPoint x: 604, endPoint y: -34, distance: 428.4
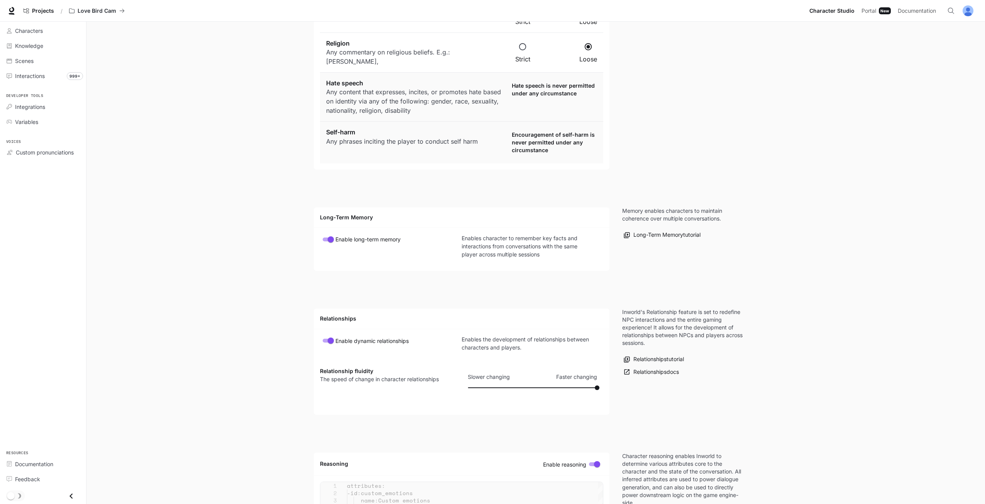
scroll to position [0, 0]
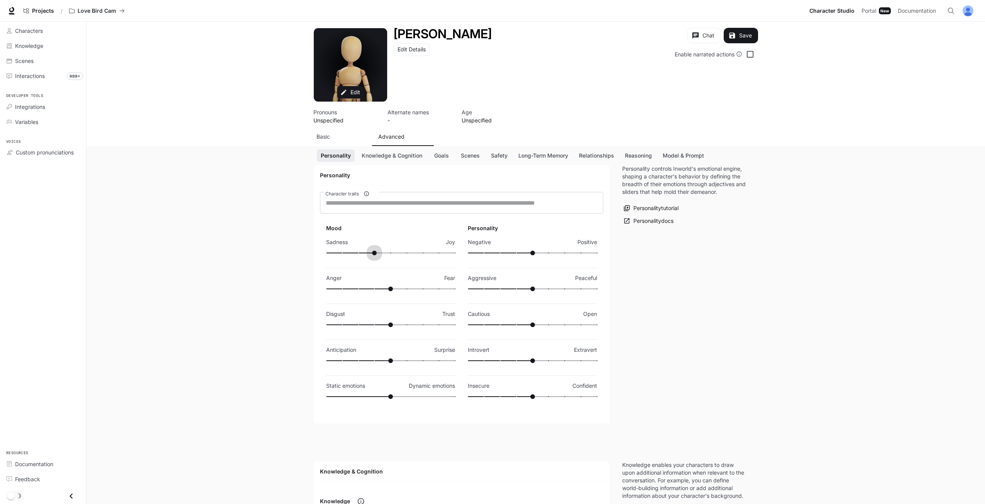
click at [358, 252] on span at bounding box center [390, 252] width 129 height 11
type input "***"
drag, startPoint x: 359, startPoint y: 288, endPoint x: 350, endPoint y: 288, distance: 9.7
click at [350, 288] on span at bounding box center [390, 288] width 129 height 11
type input "***"
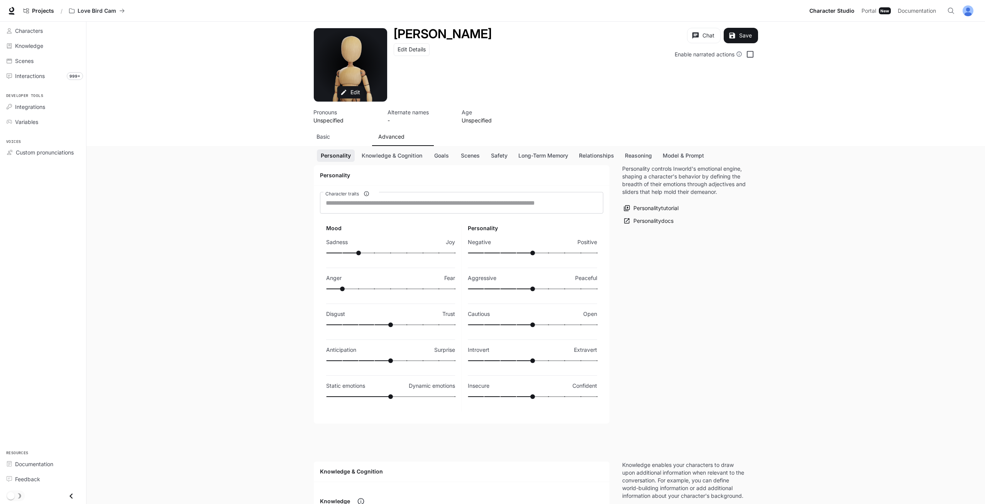
click at [362, 324] on span at bounding box center [358, 324] width 64 height 1
type input "***"
click at [404, 362] on span at bounding box center [390, 360] width 129 height 11
type input "**"
click at [431, 396] on span "0.5" at bounding box center [390, 396] width 129 height 11
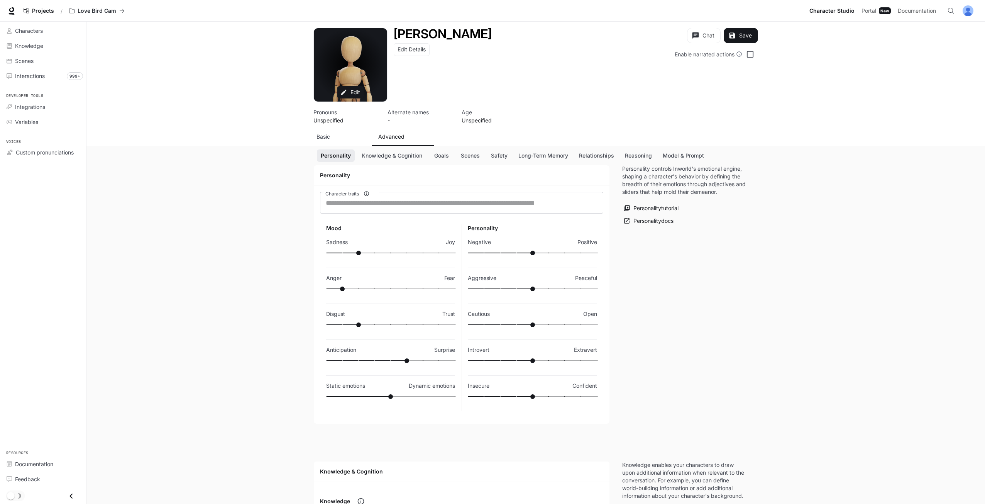
type input "***"
drag, startPoint x: 509, startPoint y: 358, endPoint x: 494, endPoint y: 341, distance: 22.4
click at [494, 359] on span at bounding box center [532, 360] width 129 height 11
click at [510, 320] on span at bounding box center [532, 324] width 129 height 11
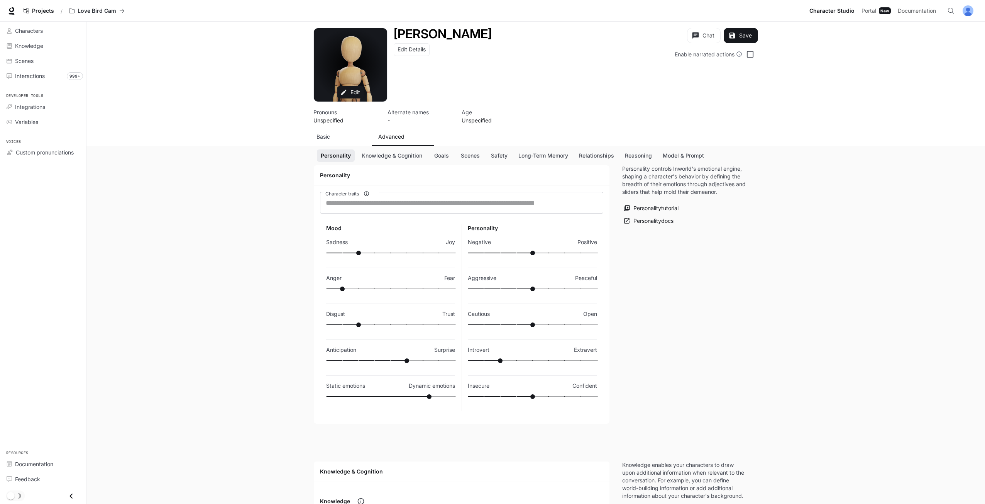
type input "***"
click at [566, 253] on span at bounding box center [532, 252] width 129 height 11
type input "**"
click at [745, 36] on button "Save" at bounding box center [740, 35] width 34 height 15
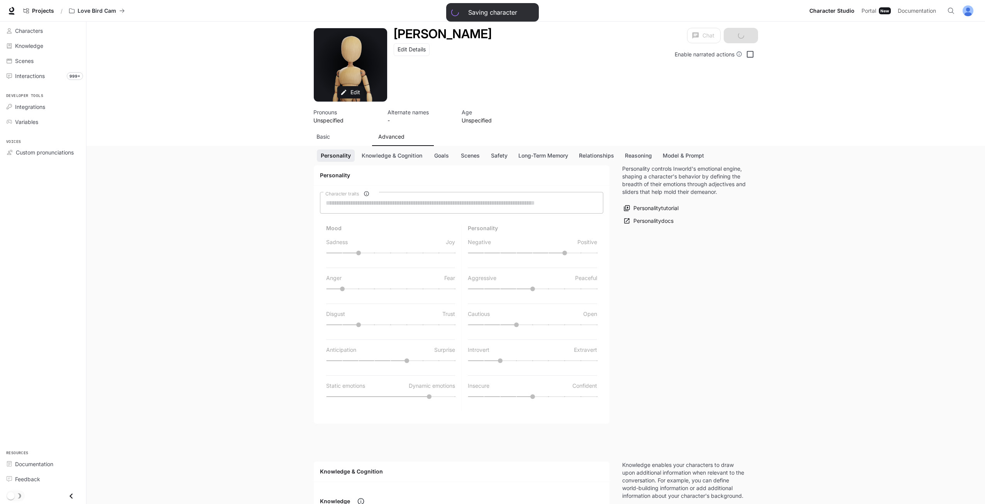
click at [330, 140] on p "Basic" at bounding box center [323, 137] width 14 height 8
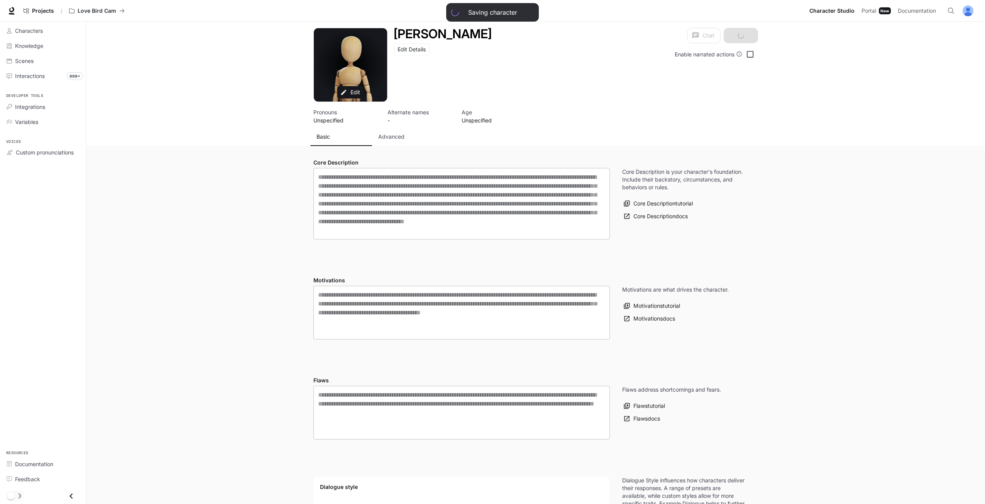
type input "**********"
click at [301, 143] on div "Edit [PERSON_NAME] Edit Details Chat Save Enable narrated actions Enable narrat…" at bounding box center [535, 84] width 898 height 125
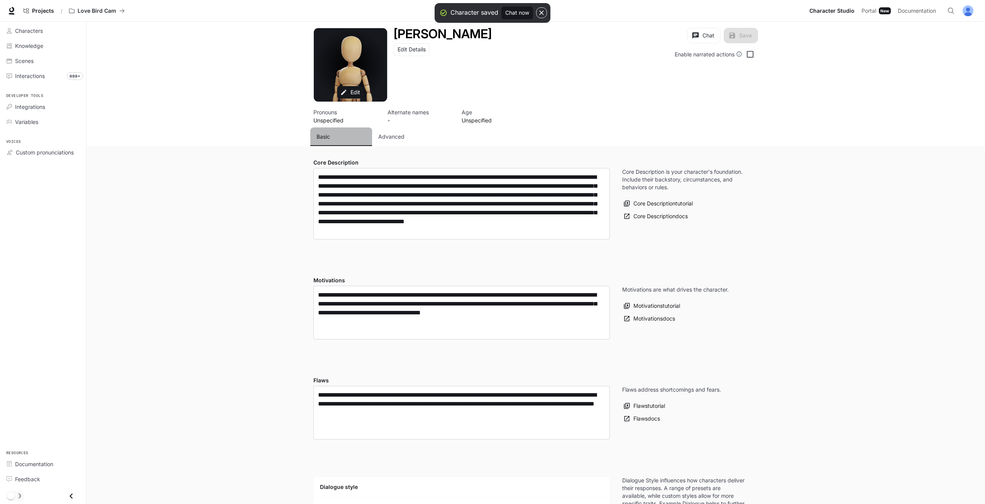
click at [336, 144] on button "Basic" at bounding box center [341, 136] width 62 height 19
